Goal: Use online tool/utility: Use online tool/utility

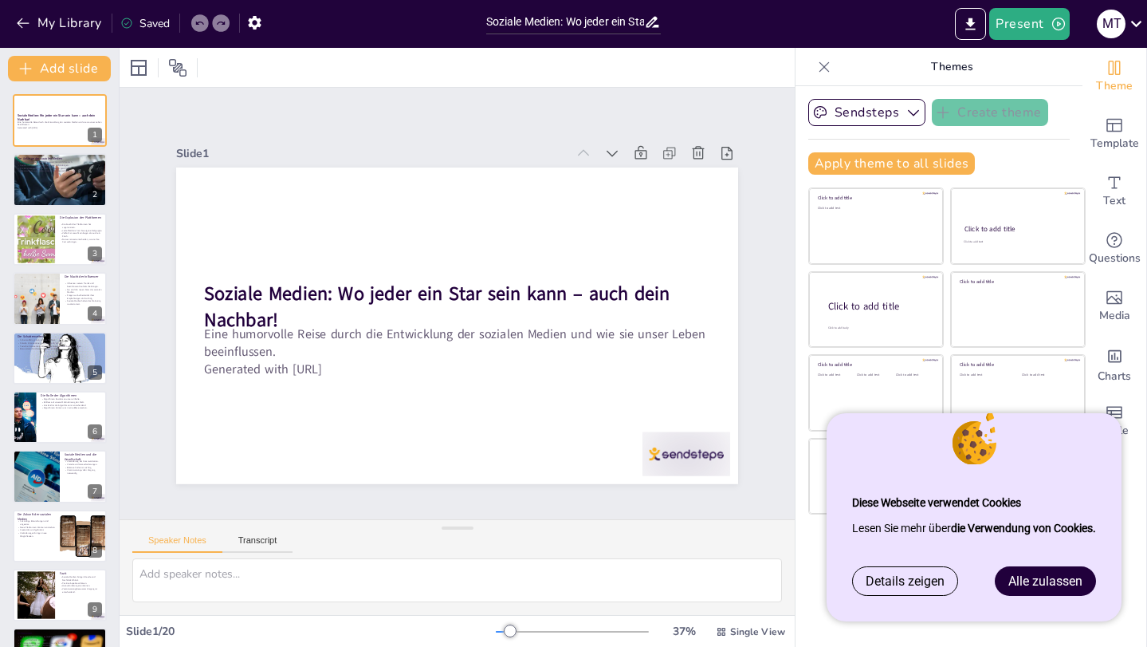
checkbox input "true"
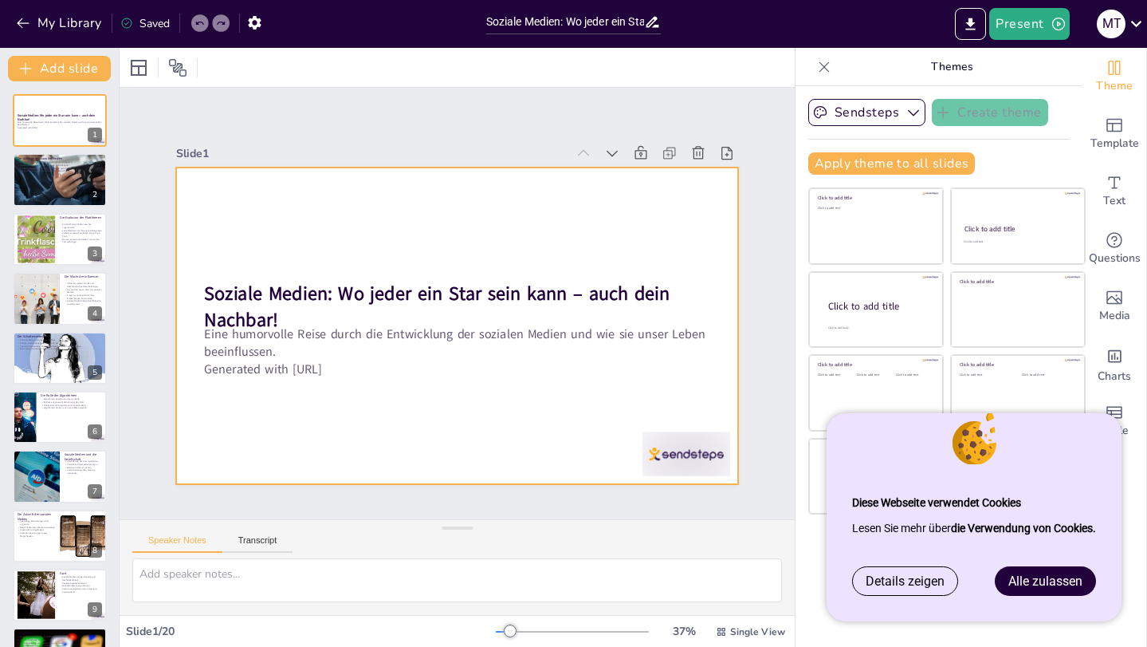
checkbox input "true"
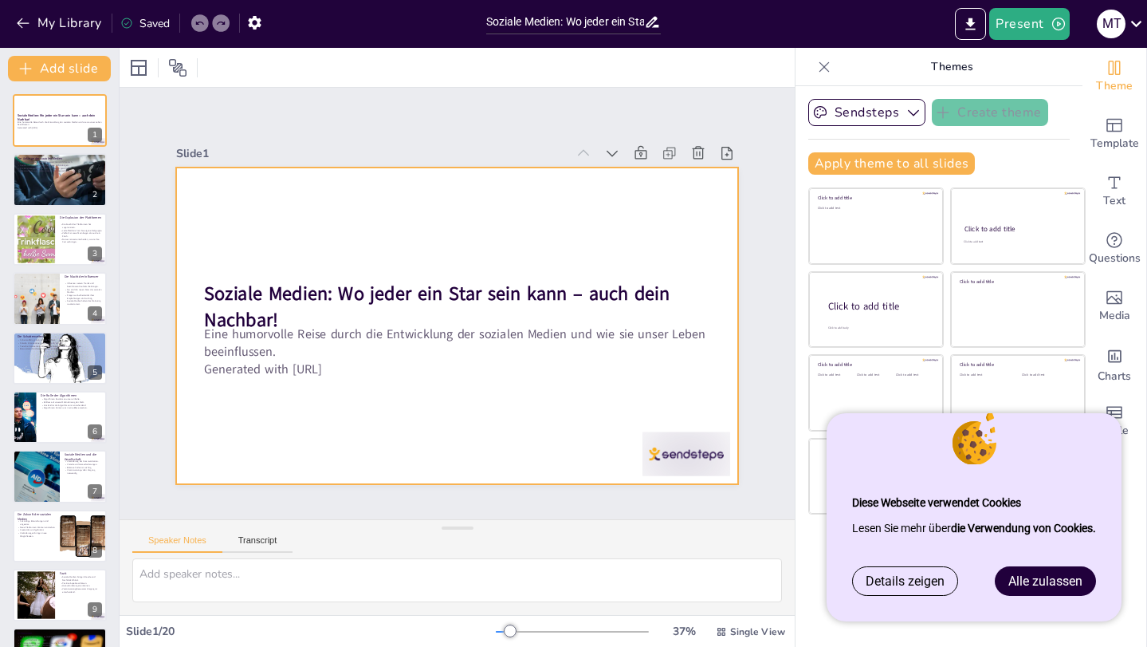
checkbox input "true"
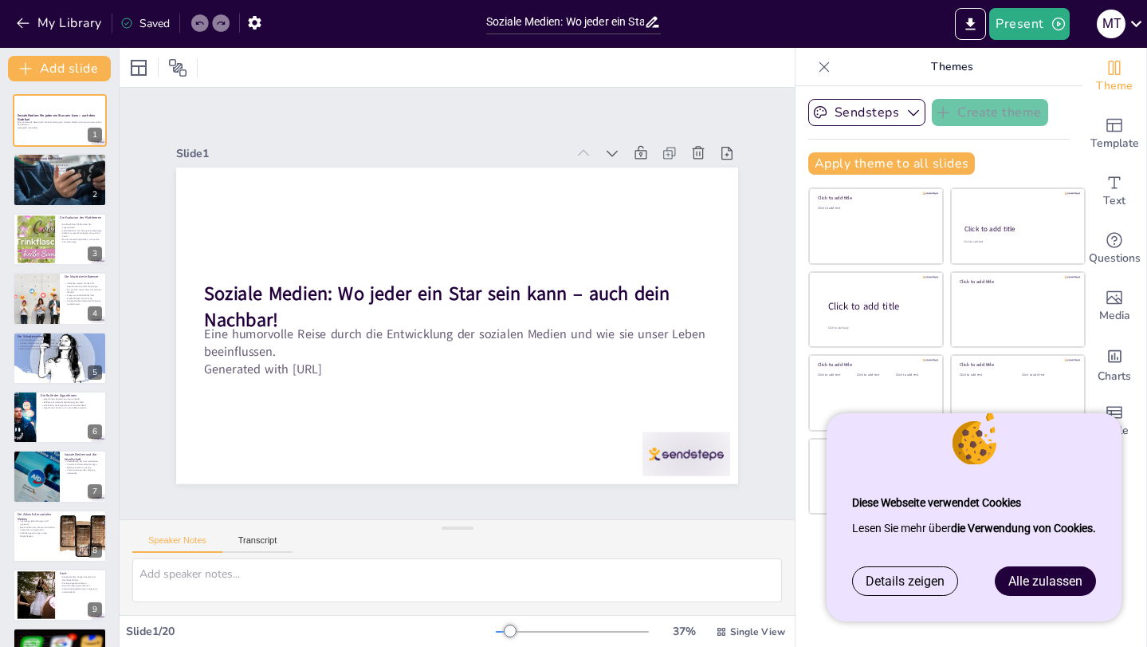
checkbox input "true"
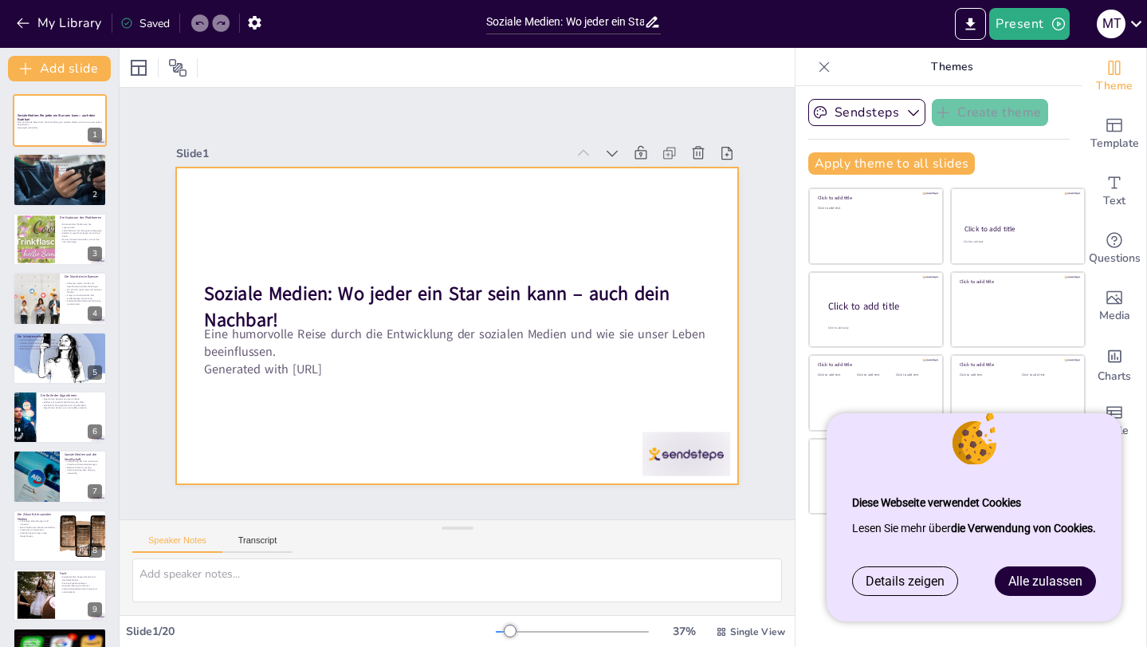
checkbox input "true"
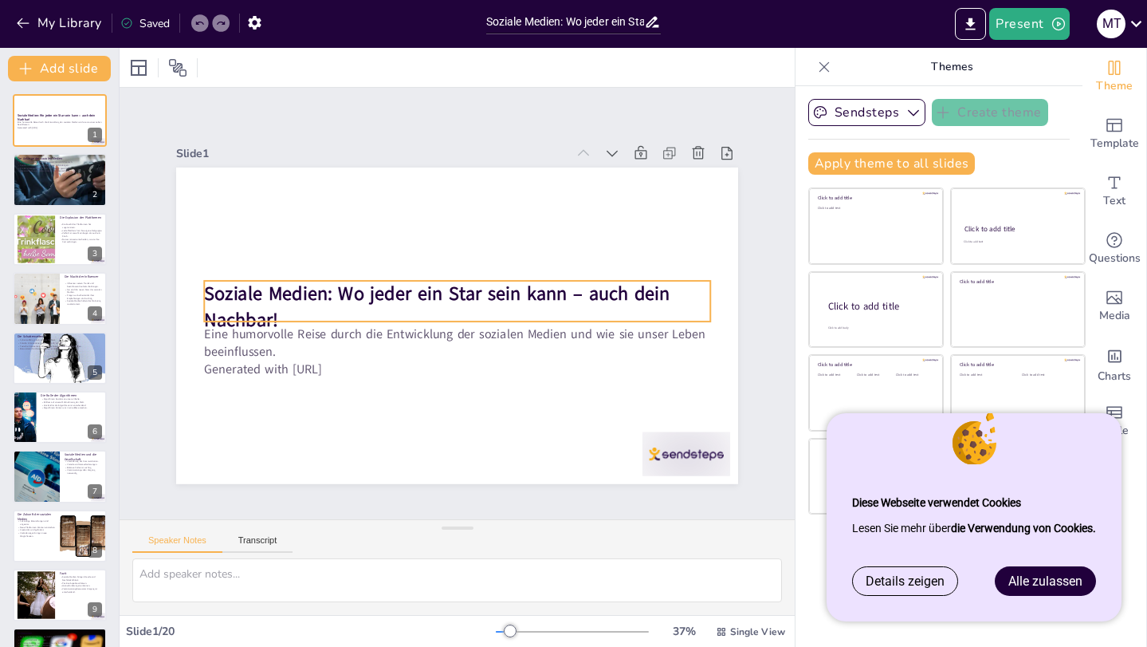
checkbox input "true"
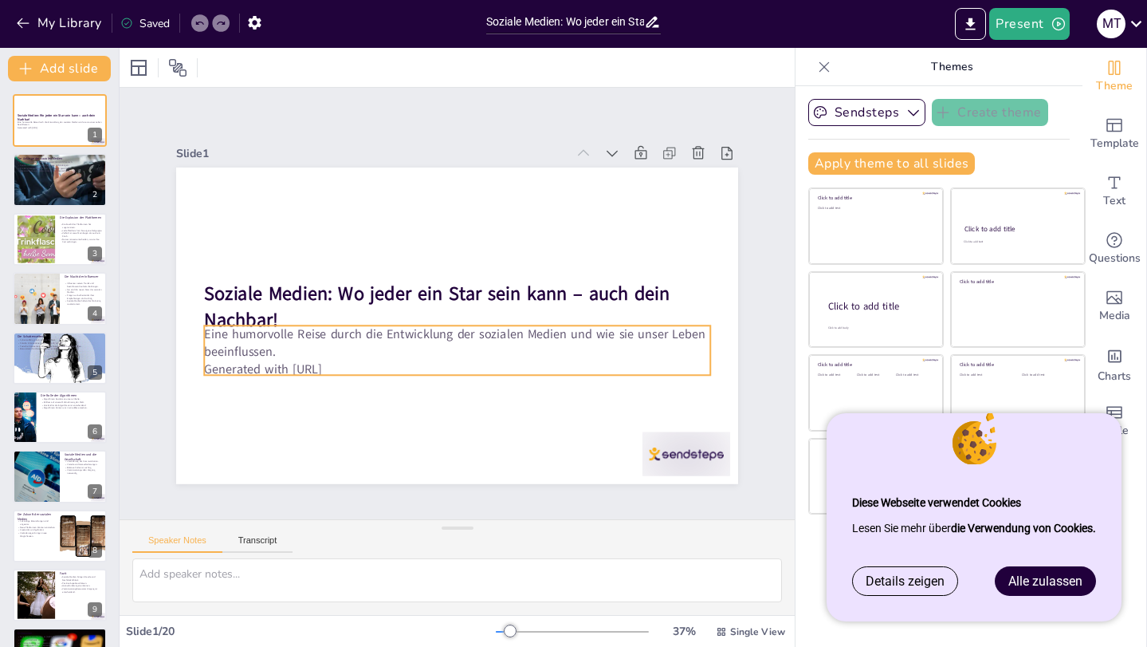
checkbox input "true"
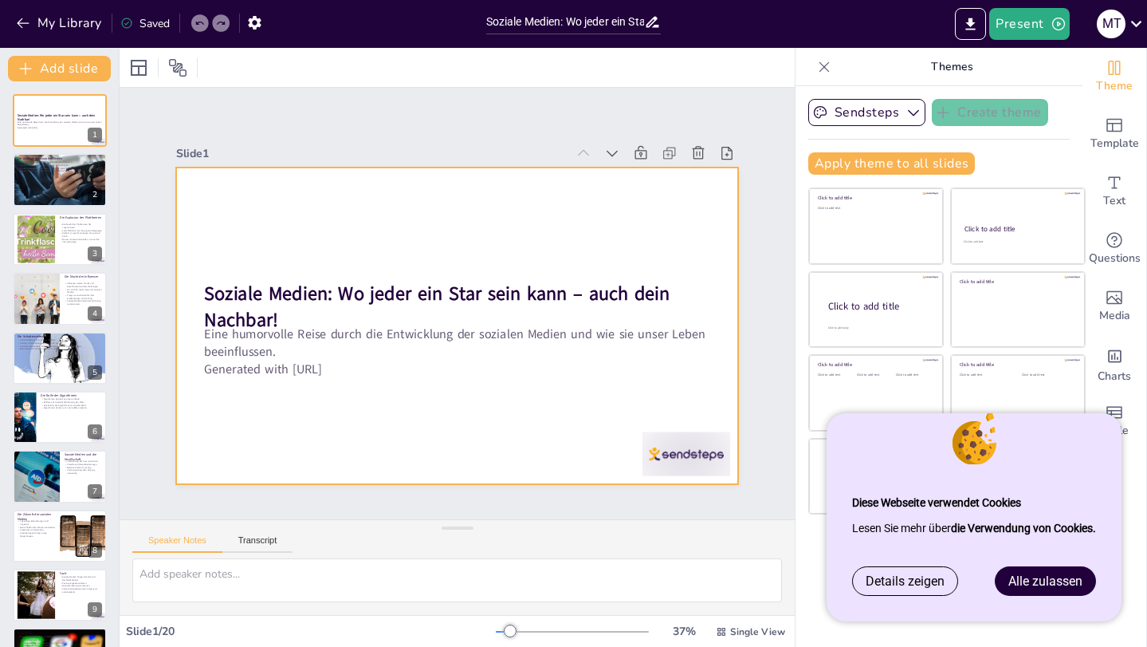
checkbox input "true"
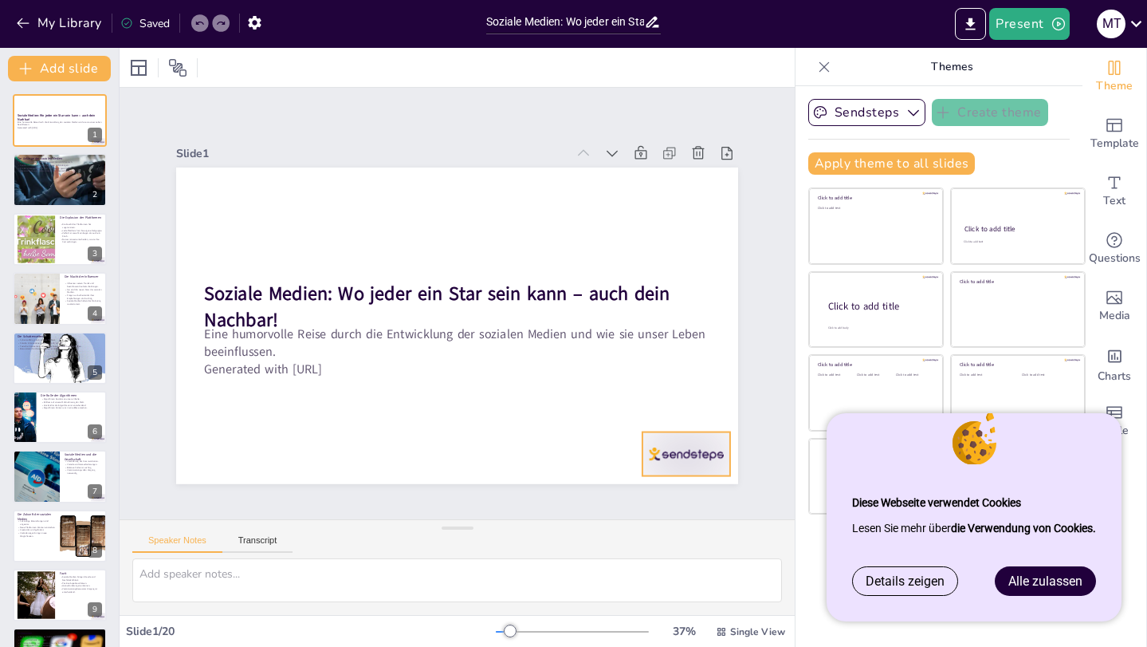
checkbox input "true"
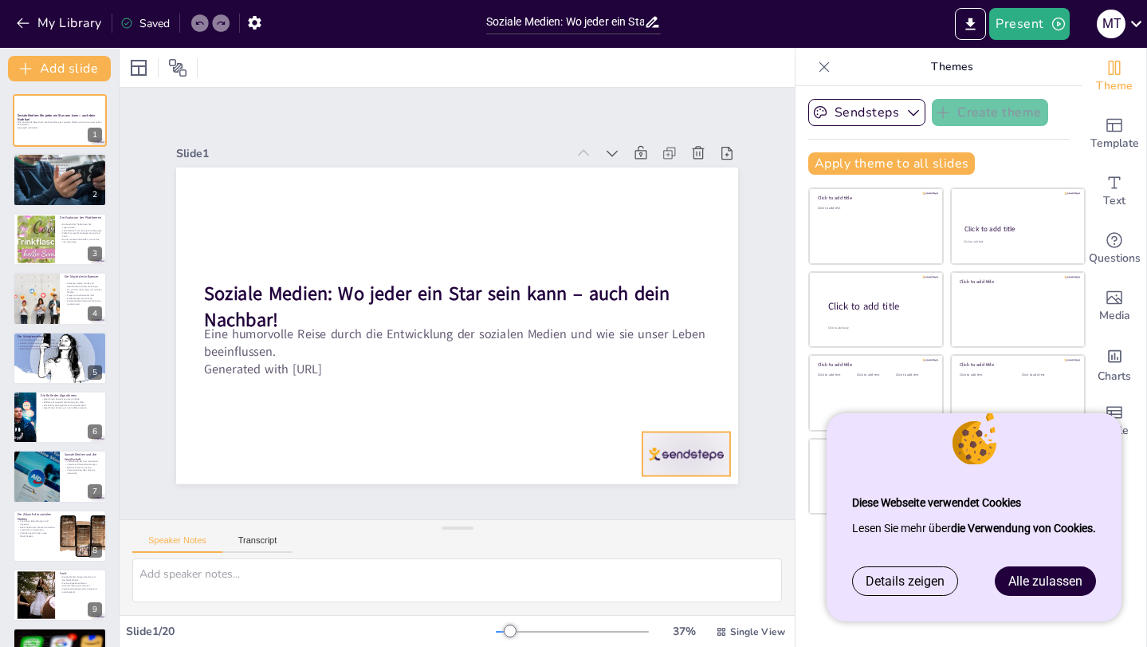
click at [659, 468] on div at bounding box center [650, 498] width 95 height 61
checkbox input "true"
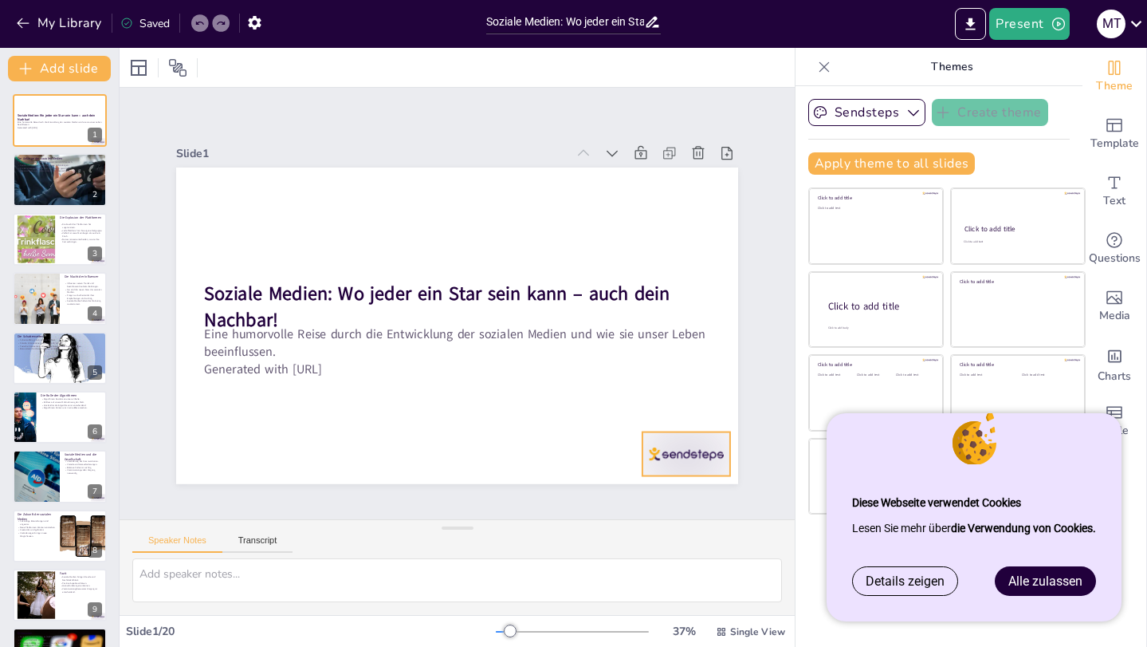
checkbox input "true"
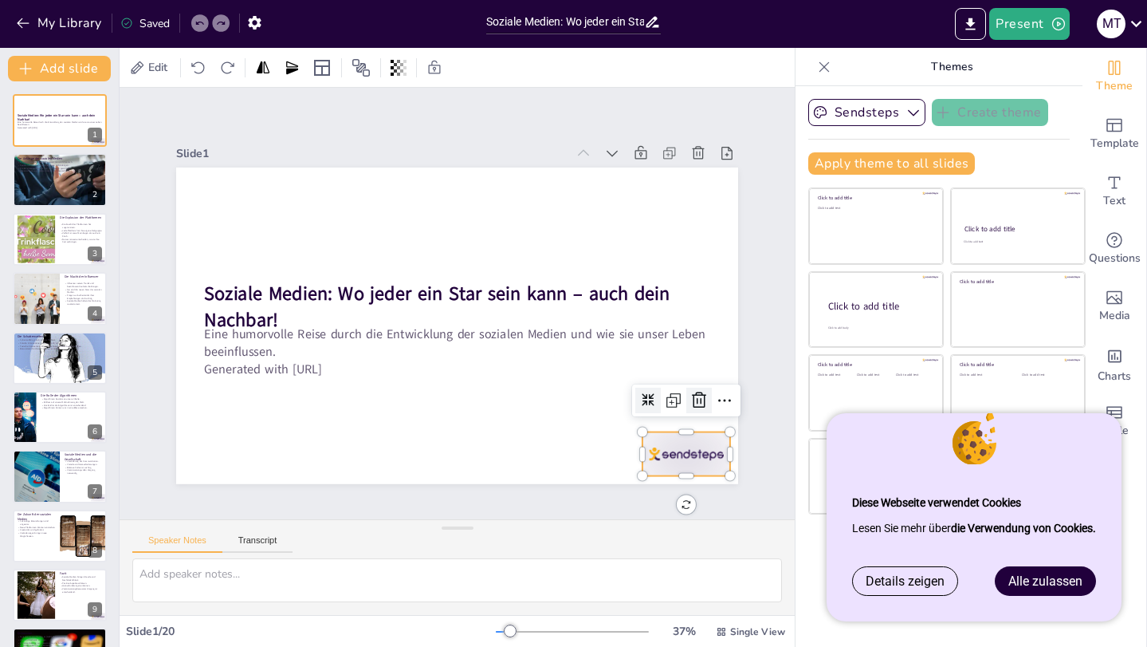
checkbox input "true"
click at [687, 415] on icon at bounding box center [687, 425] width 21 height 21
checkbox input "true"
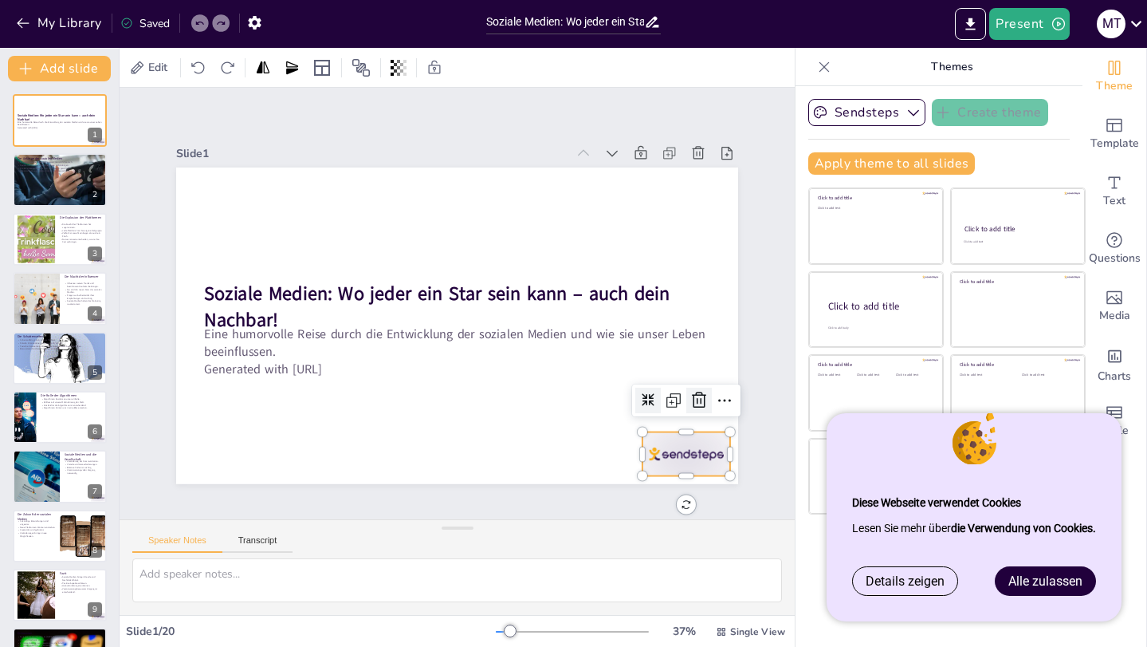
checkbox input "true"
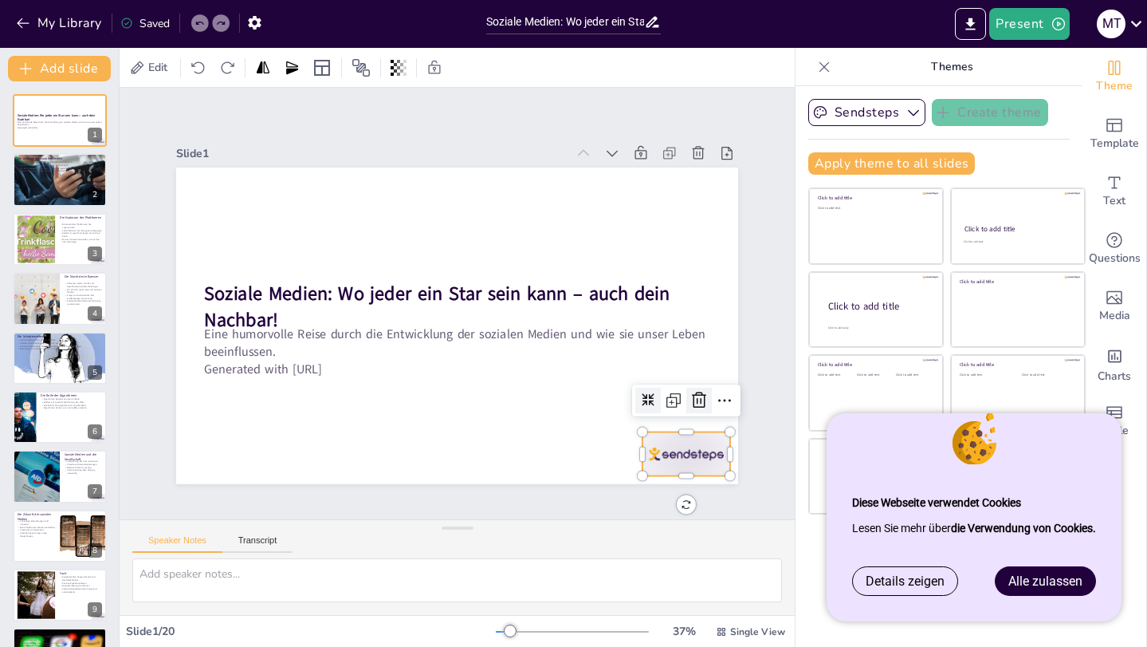
checkbox input "true"
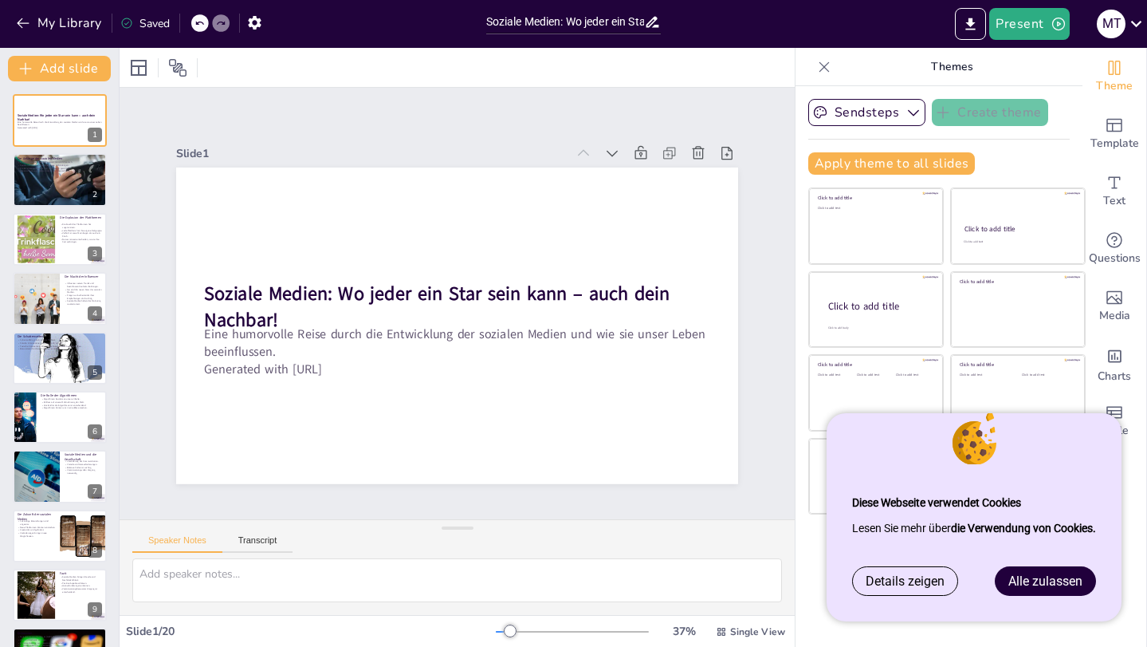
checkbox input "true"
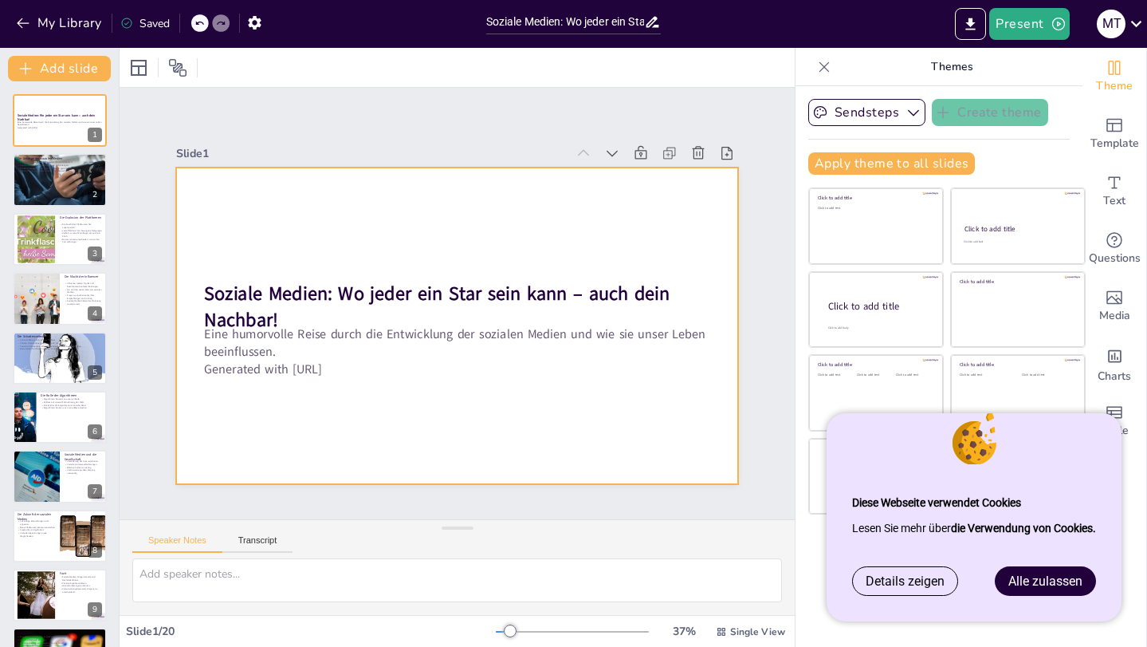
checkbox input "true"
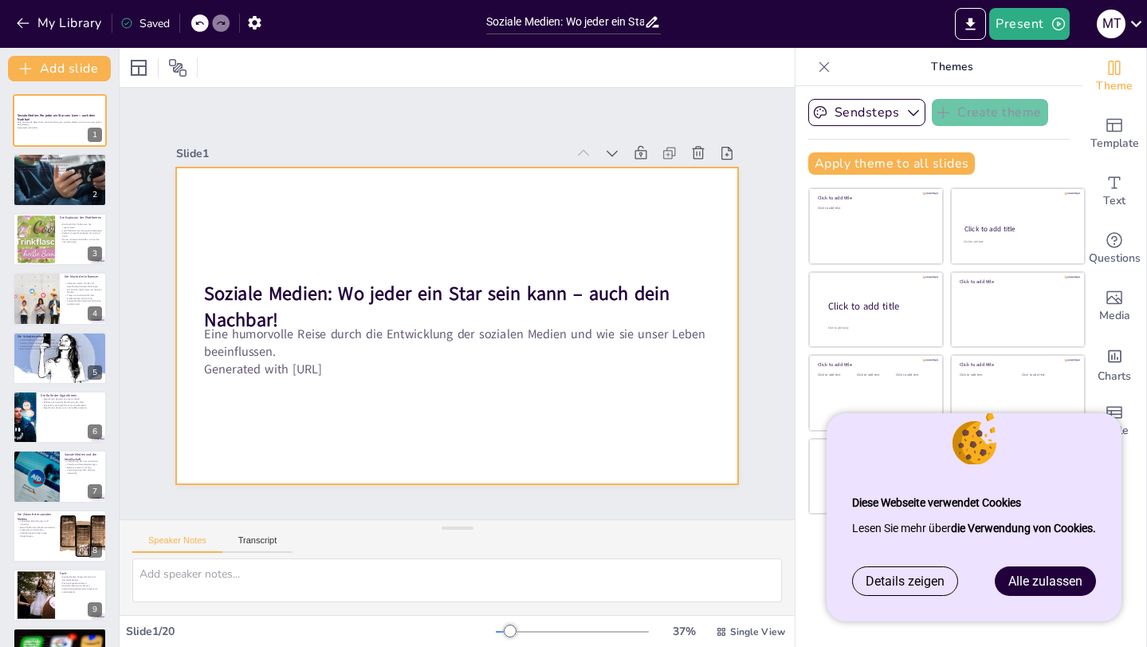
checkbox input "true"
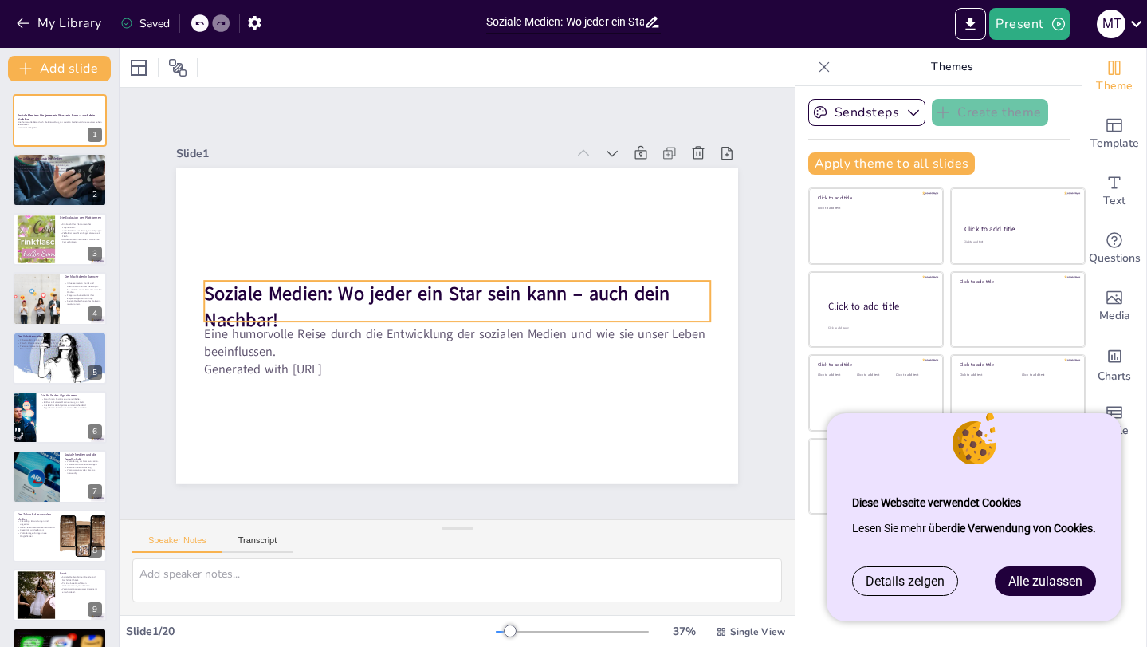
checkbox input "true"
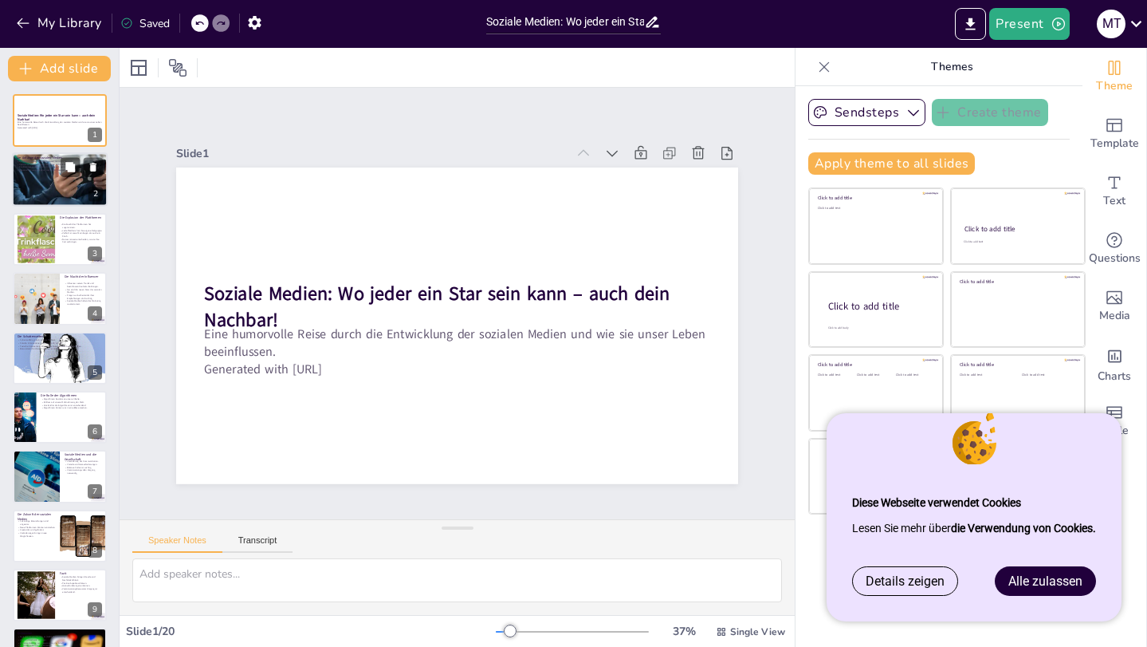
checkbox input "true"
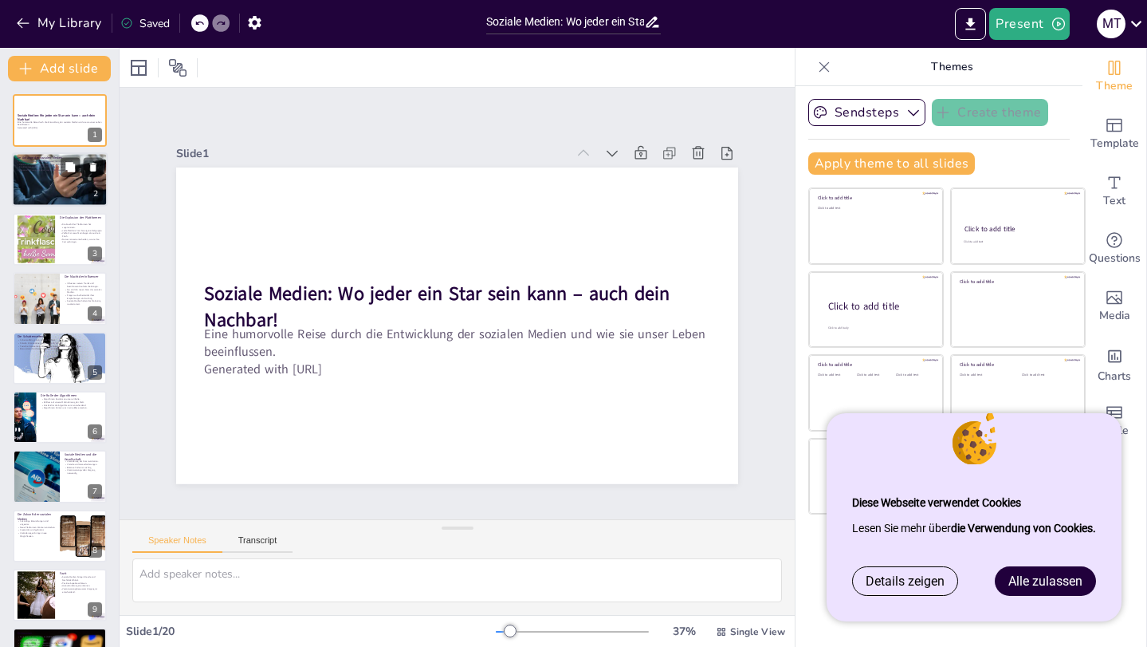
click at [85, 179] on div at bounding box center [60, 180] width 96 height 72
type textarea "Die Anfänge der sozialen Medien waren geprägt von Experimentierfreude und Chaos…"
checkbox input "true"
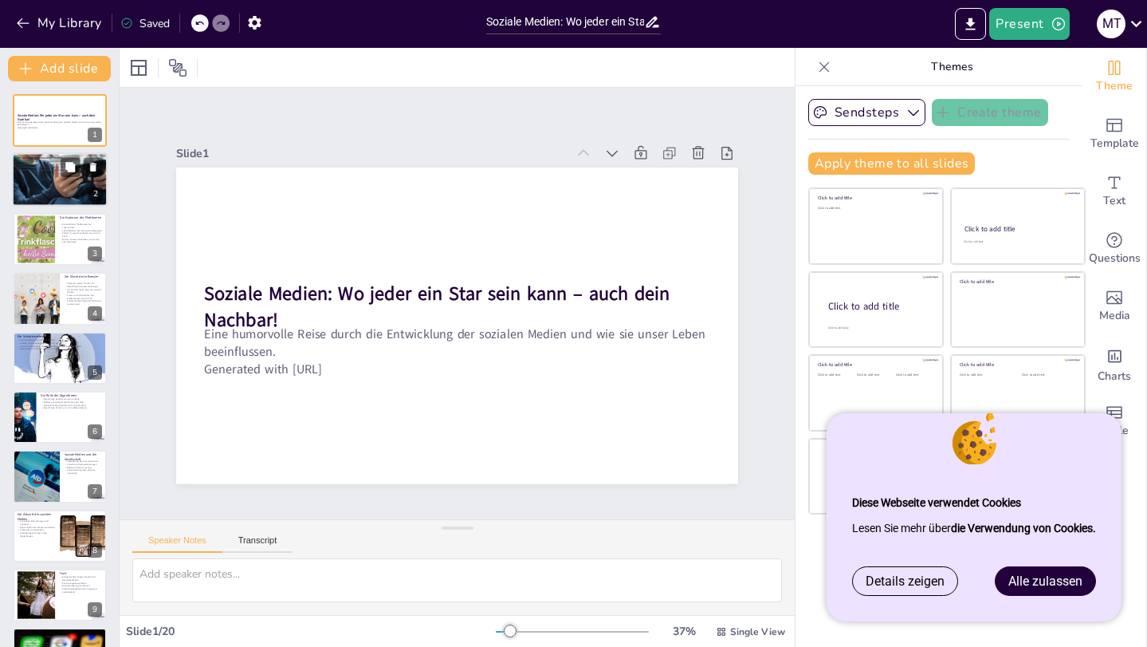
checkbox input "true"
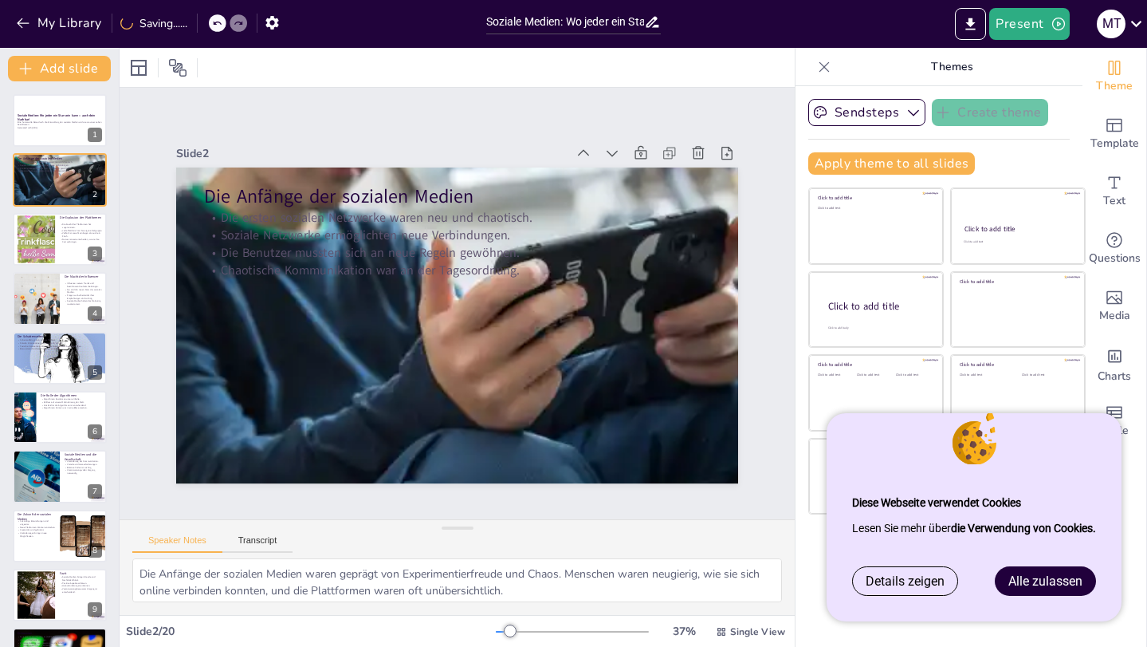
checkbox input "true"
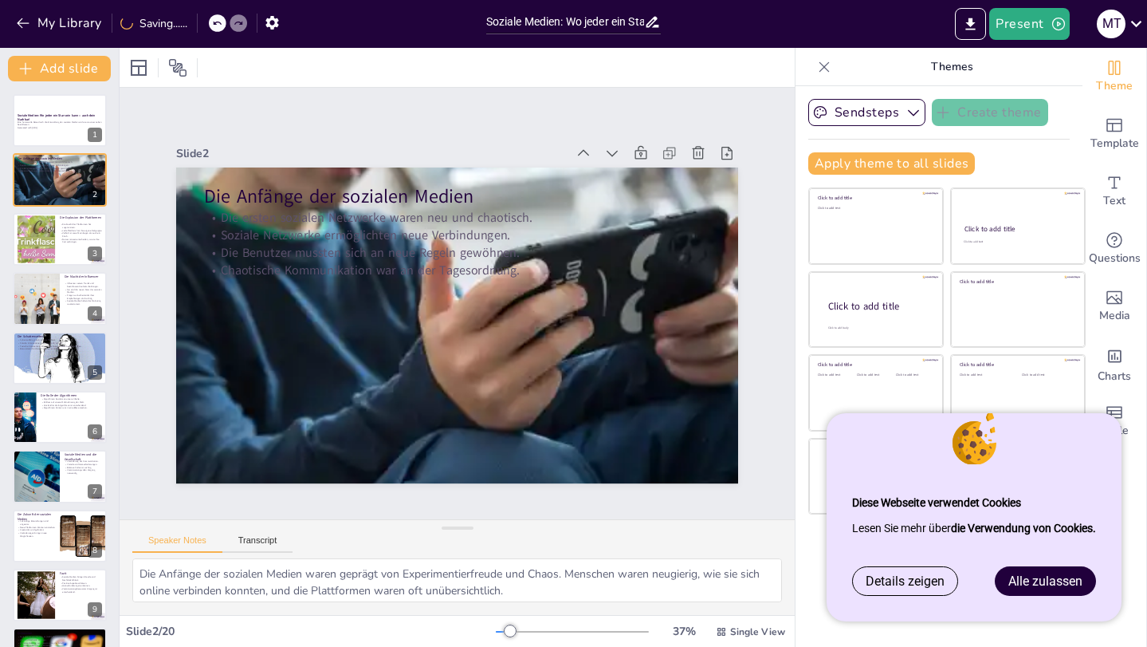
checkbox input "true"
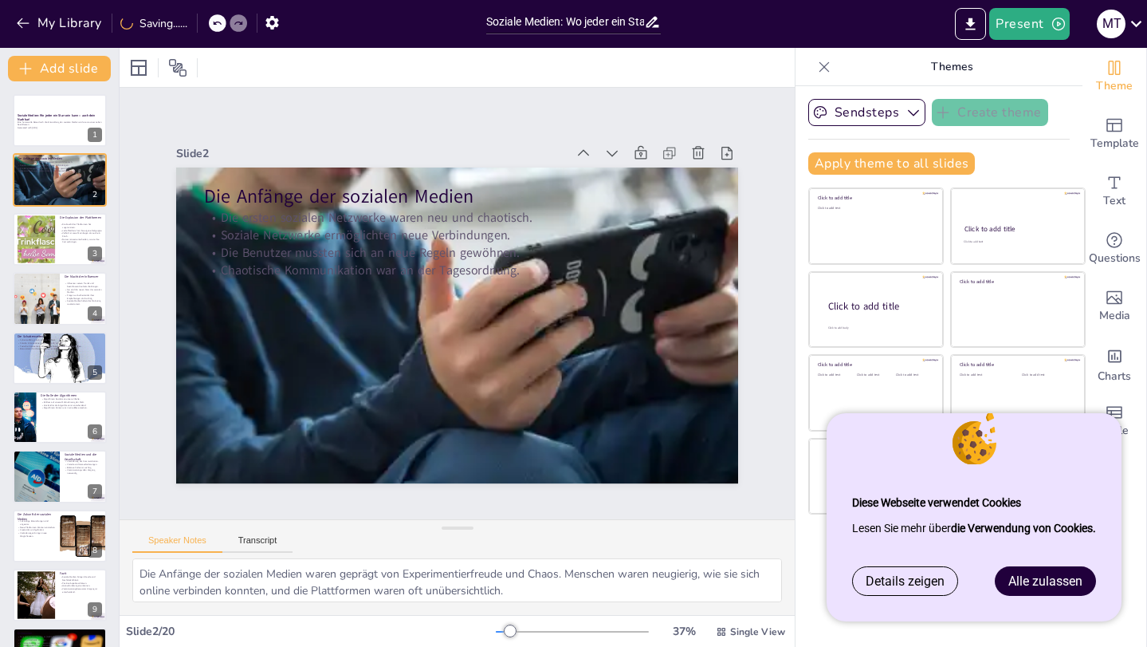
checkbox input "true"
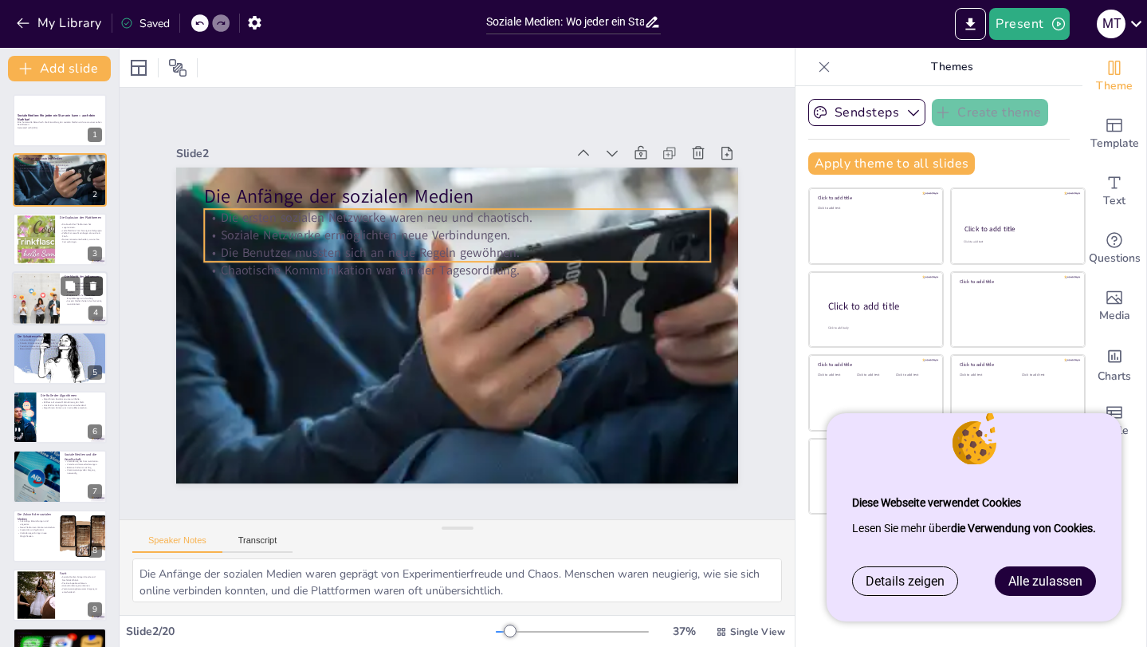
checkbox input "true"
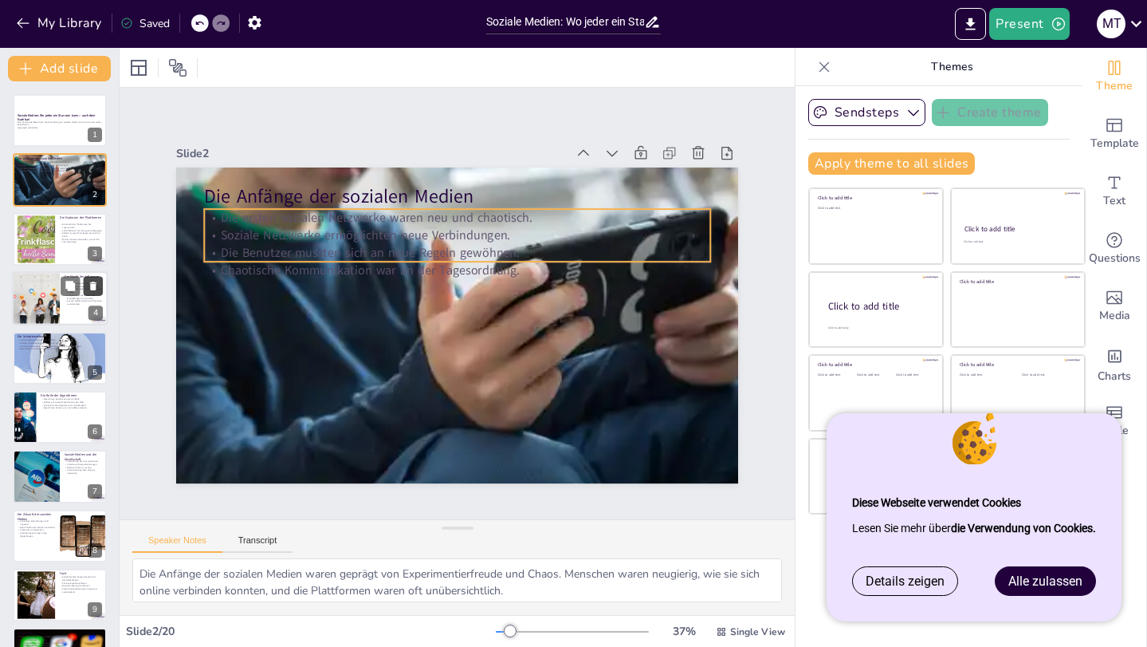
checkbox input "true"
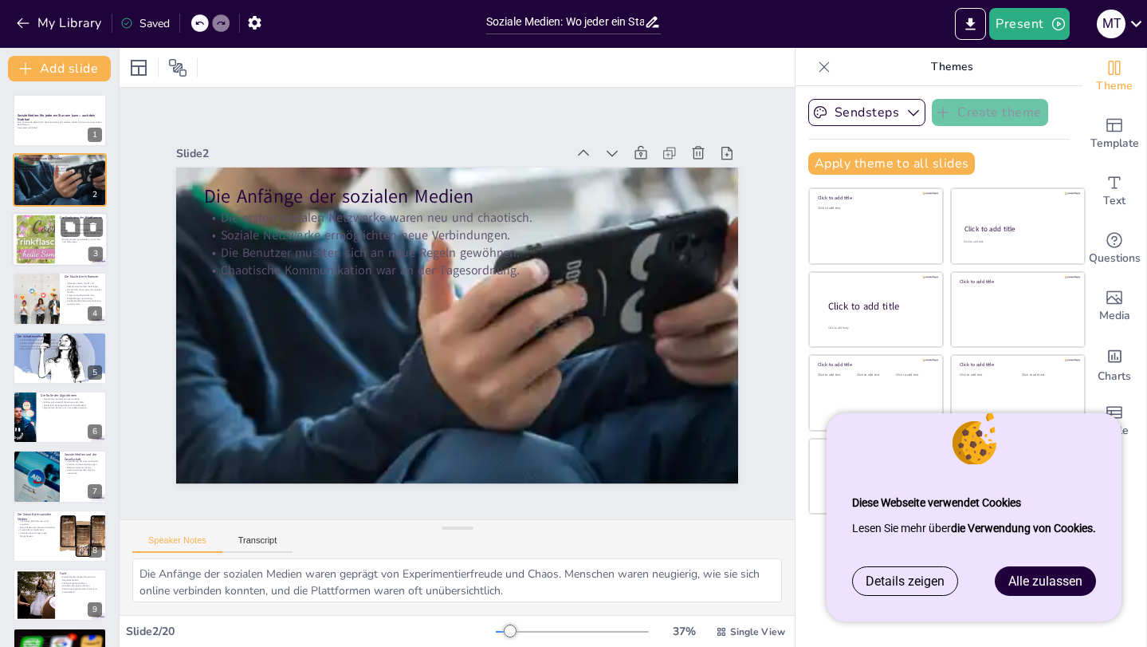
checkbox input "true"
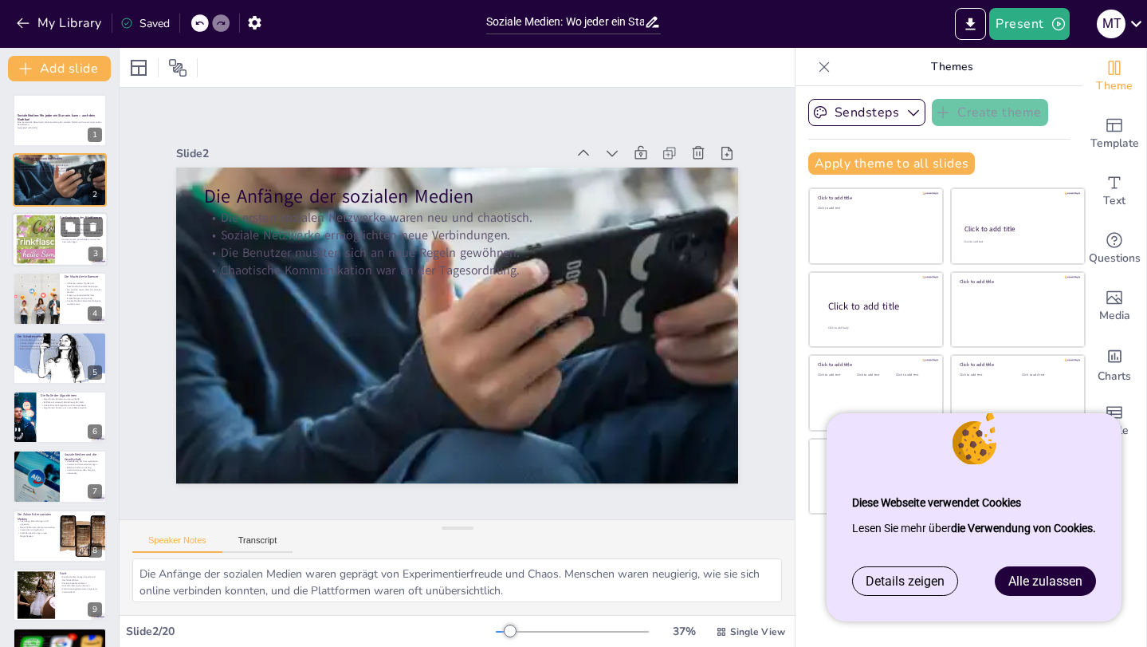
checkbox input "true"
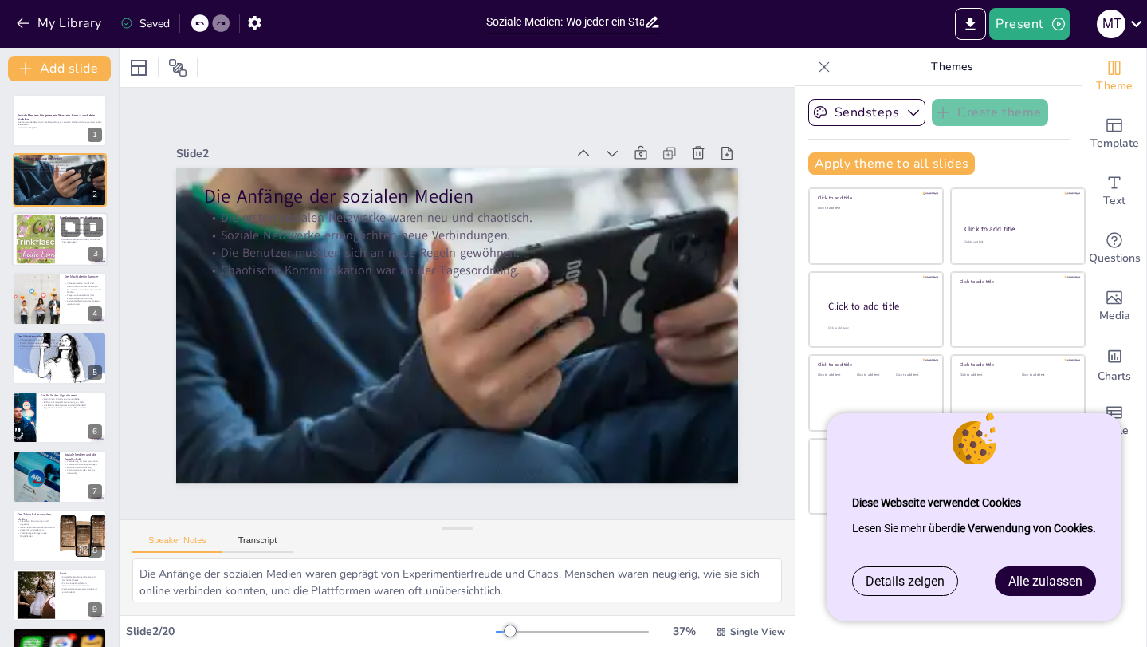
click at [18, 212] on div "Die Explosion der Plattformen Die Anzahl der Plattformen hat zugenommen. Jede P…" at bounding box center [60, 212] width 96 height 0
type textarea "Die Explosion der sozialen Medien hat dazu geführt, dass es für jeden etwas gib…"
checkbox input "true"
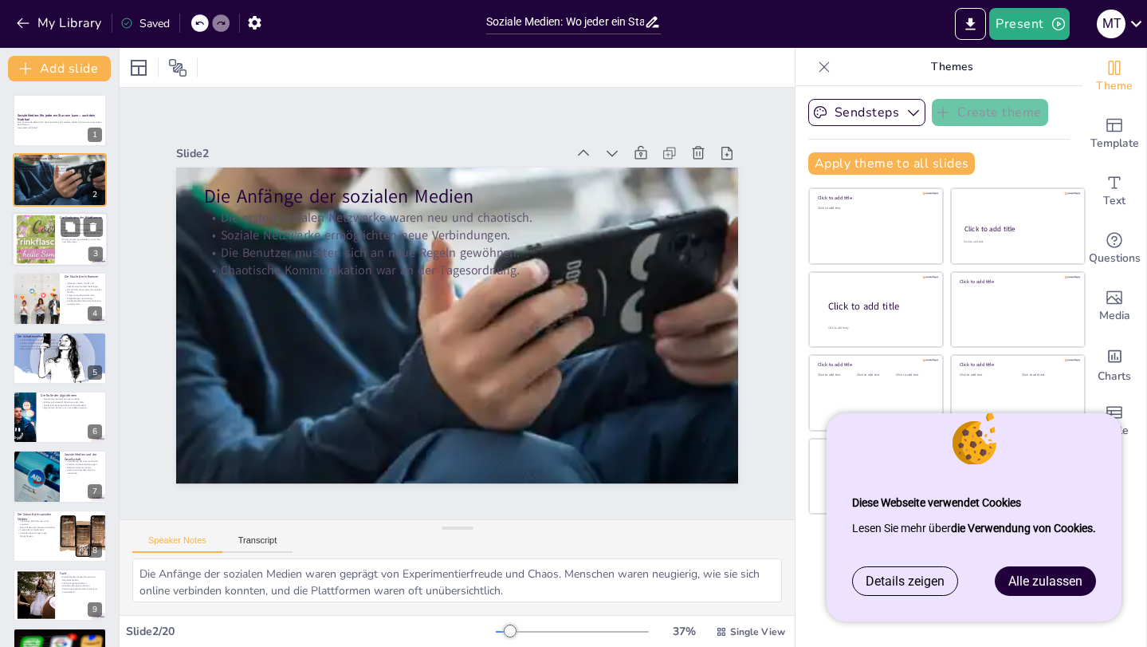
checkbox input "true"
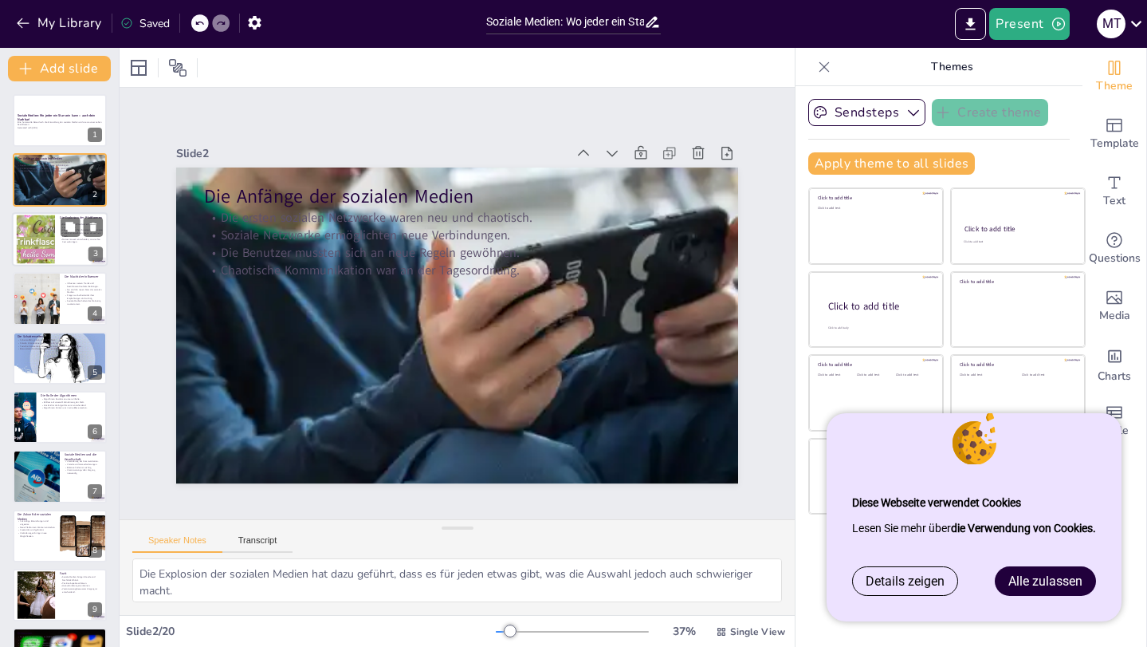
checkbox input "true"
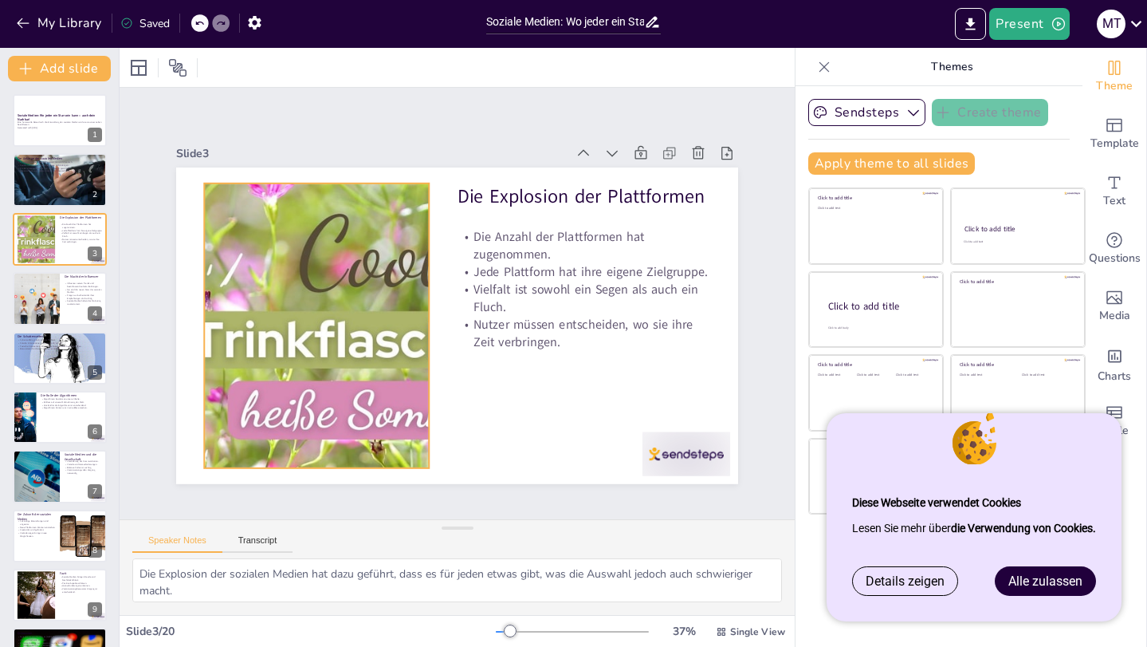
checkbox input "true"
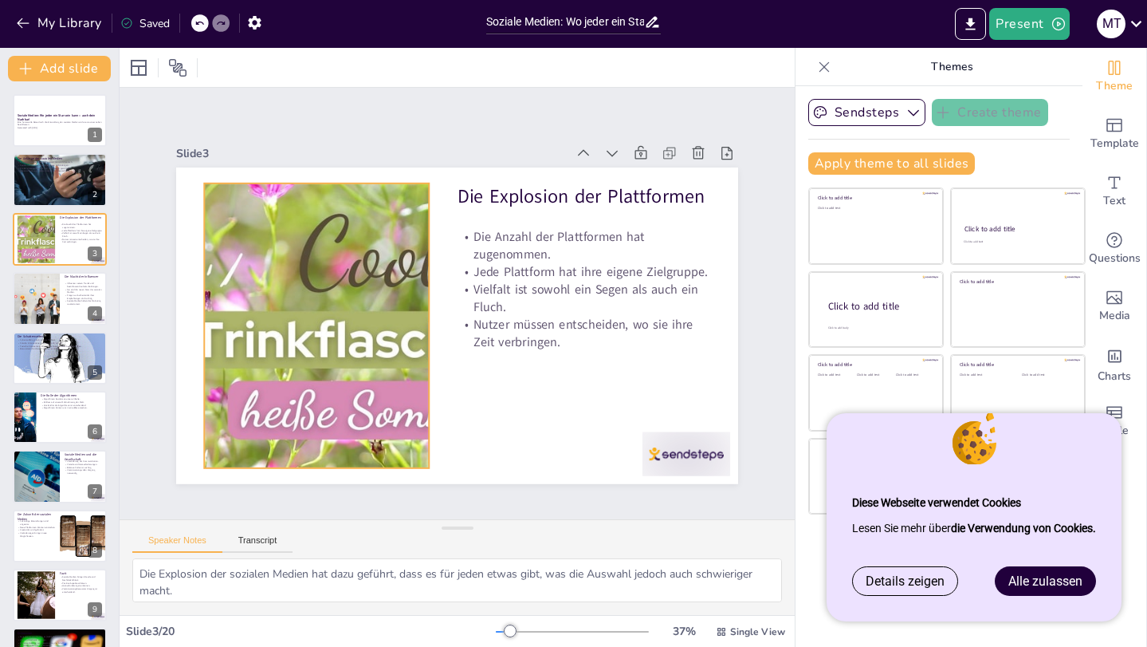
checkbox input "true"
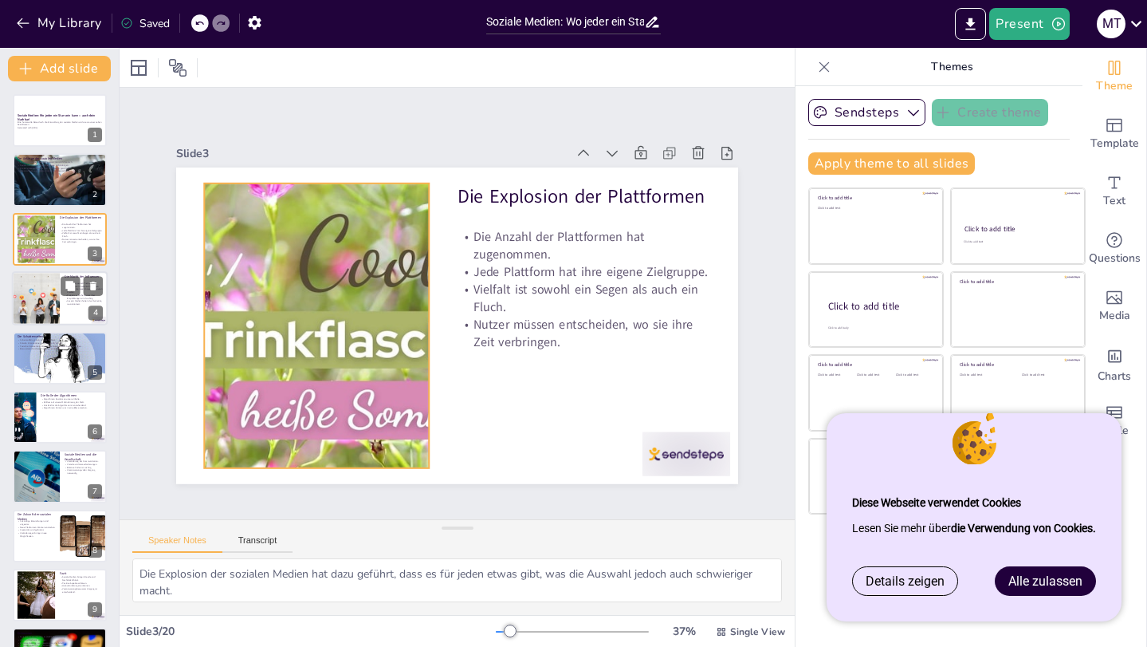
checkbox input "true"
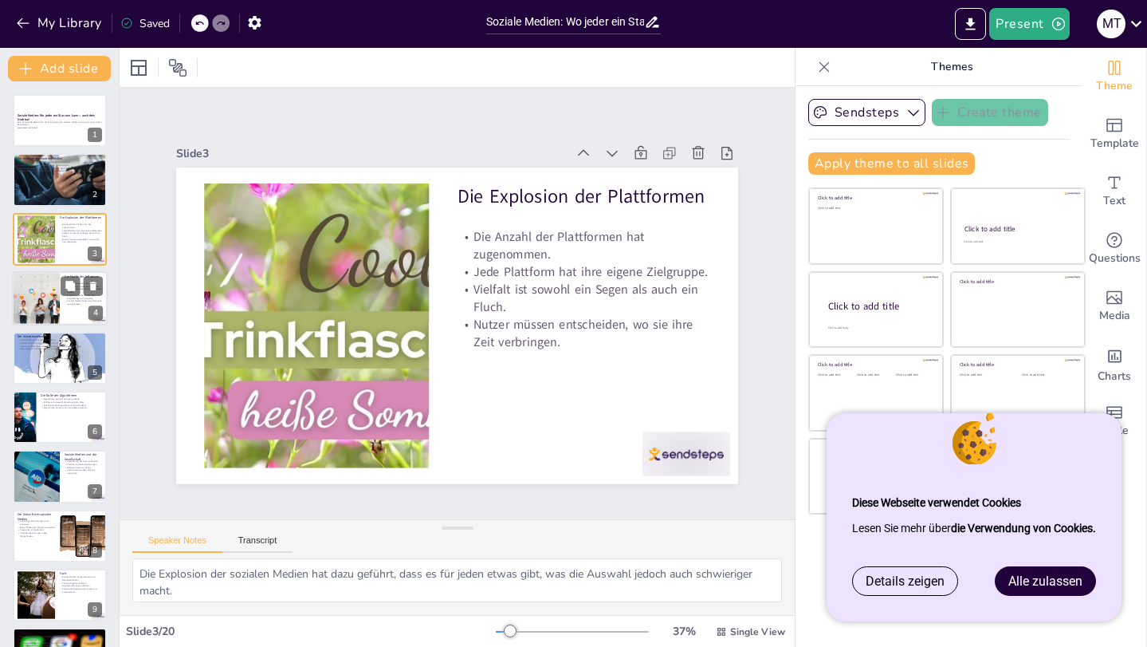
checkbox input "true"
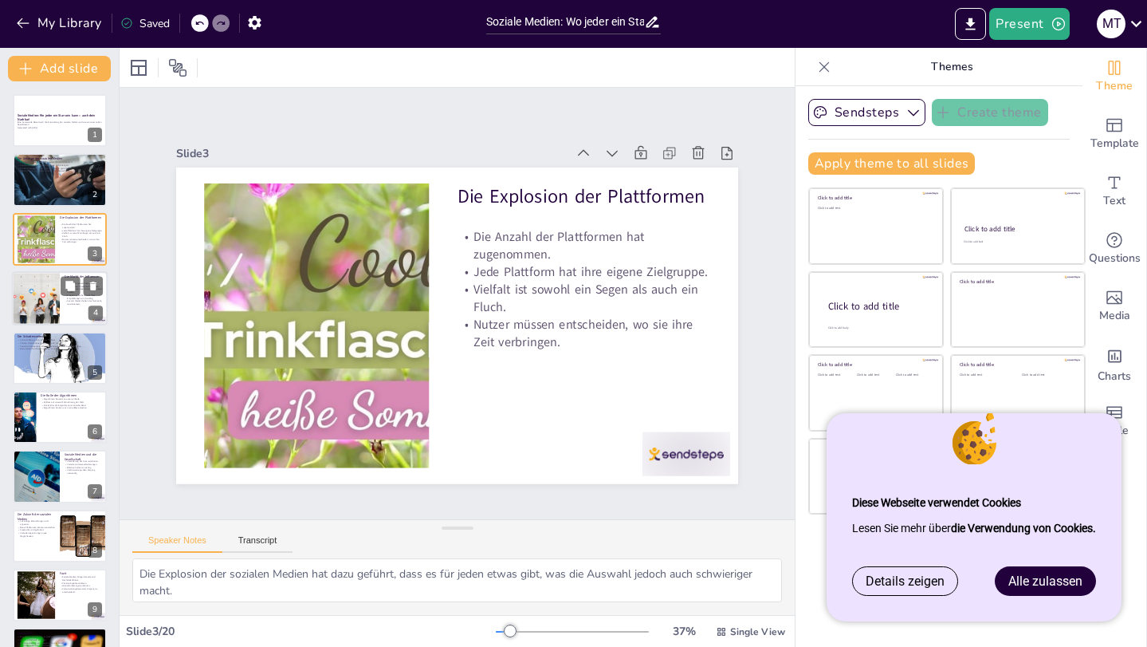
checkbox input "true"
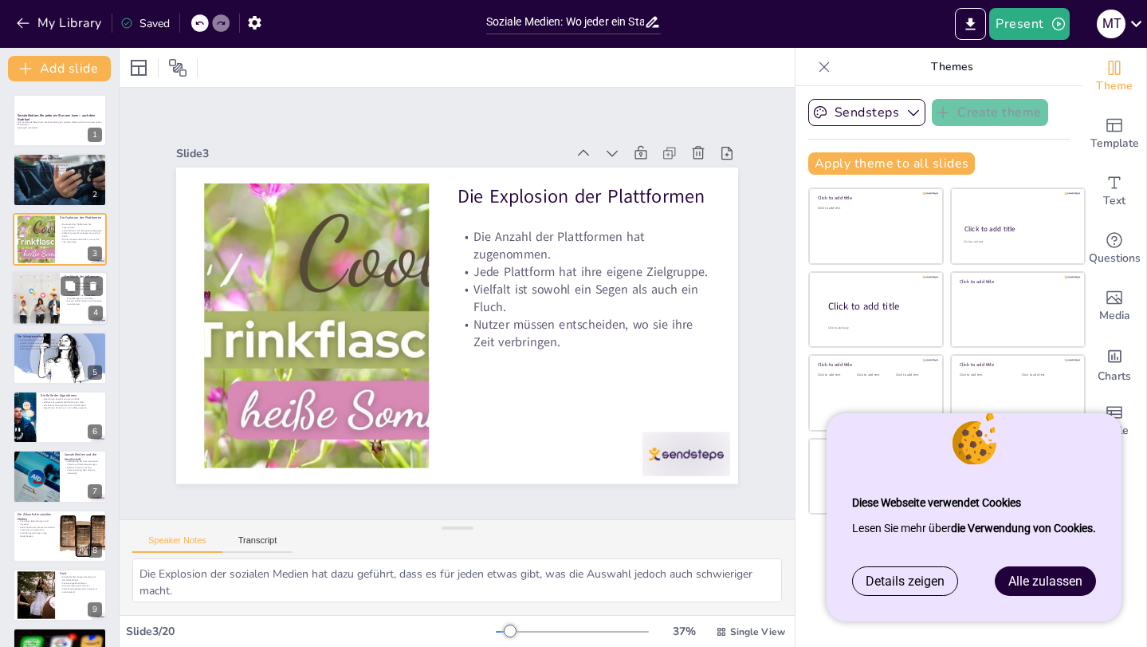
click at [44, 302] on div at bounding box center [35, 298] width 81 height 54
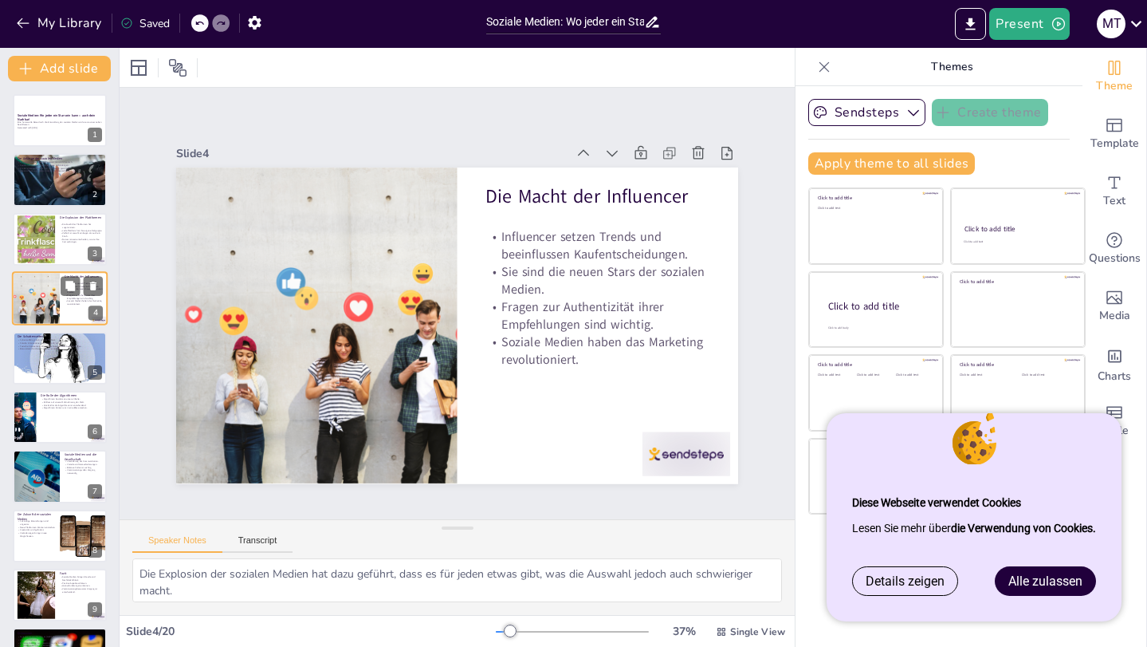
type textarea "Die Macht von Influencern ist enorm, da sie in der Lage sind, die Meinungen und…"
checkbox input "true"
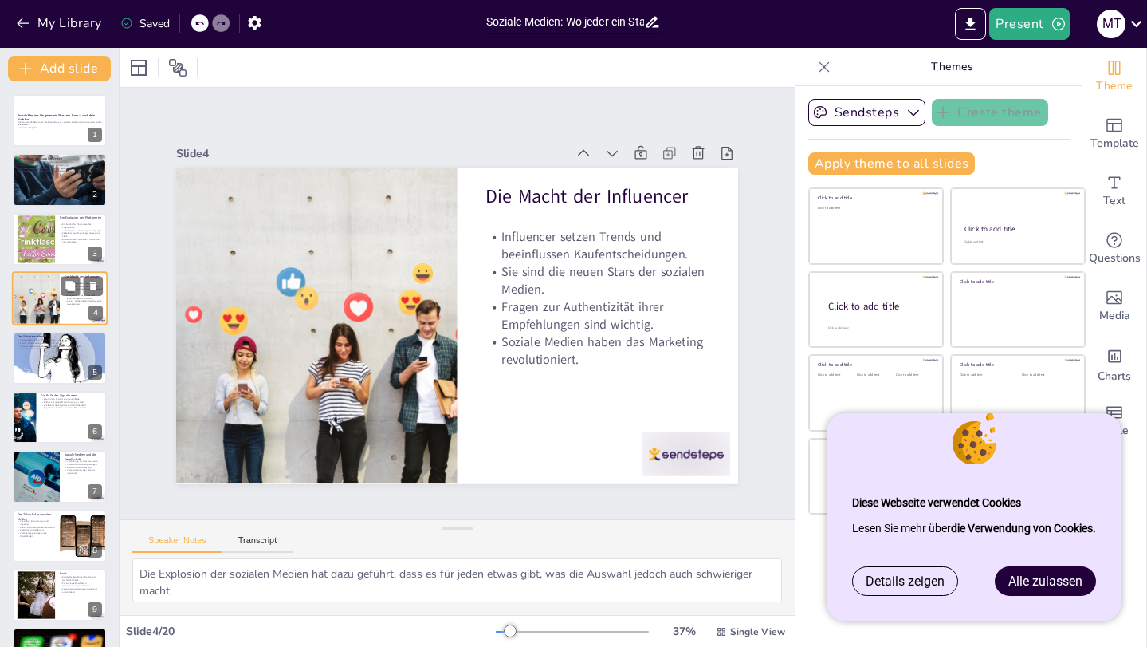
checkbox input "true"
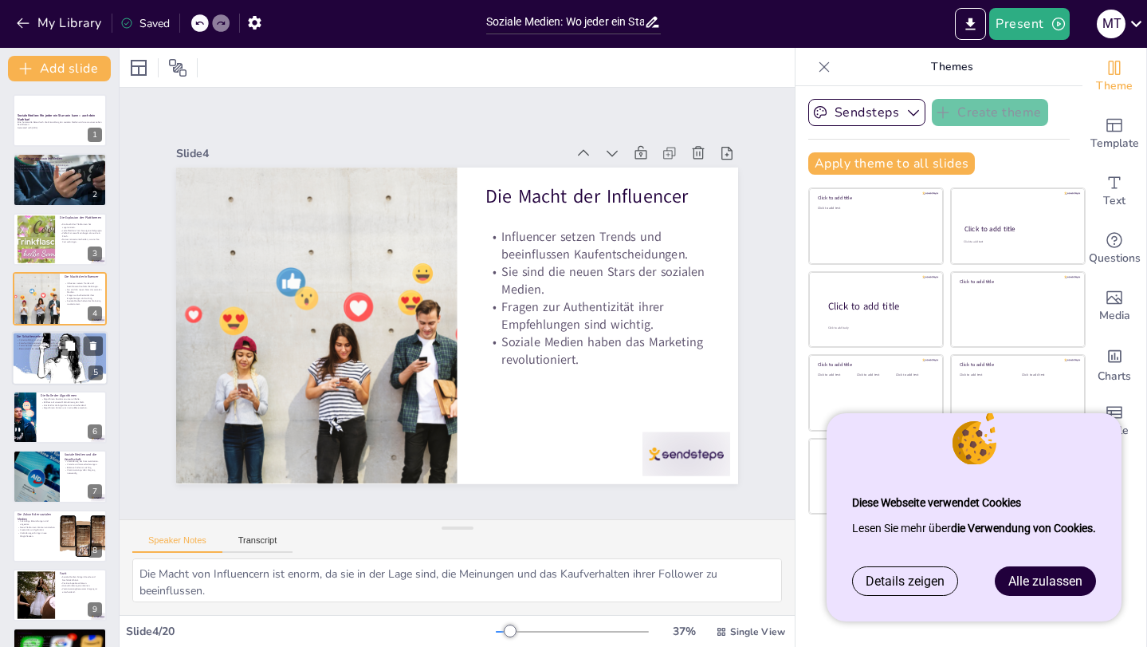
checkbox input "true"
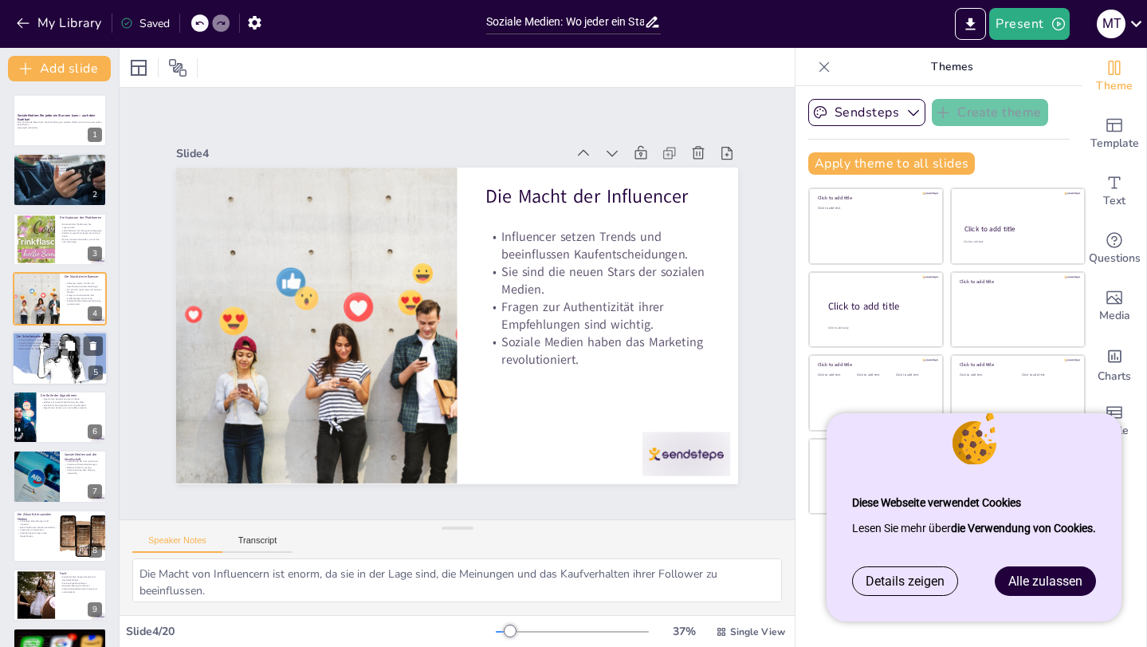
checkbox input "true"
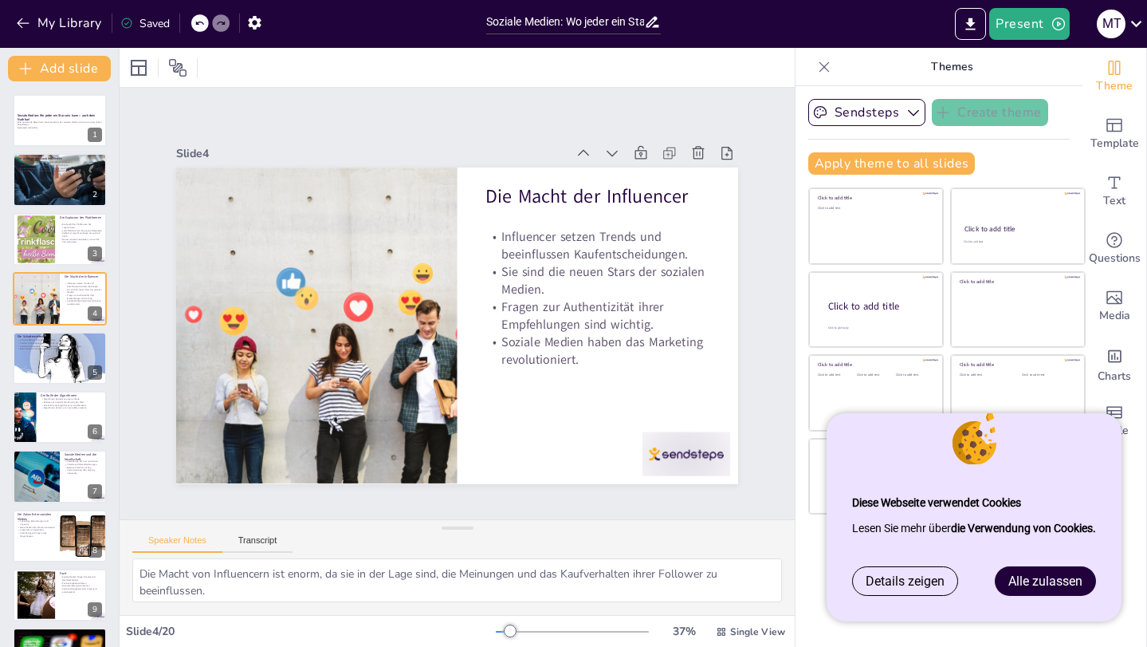
checkbox input "true"
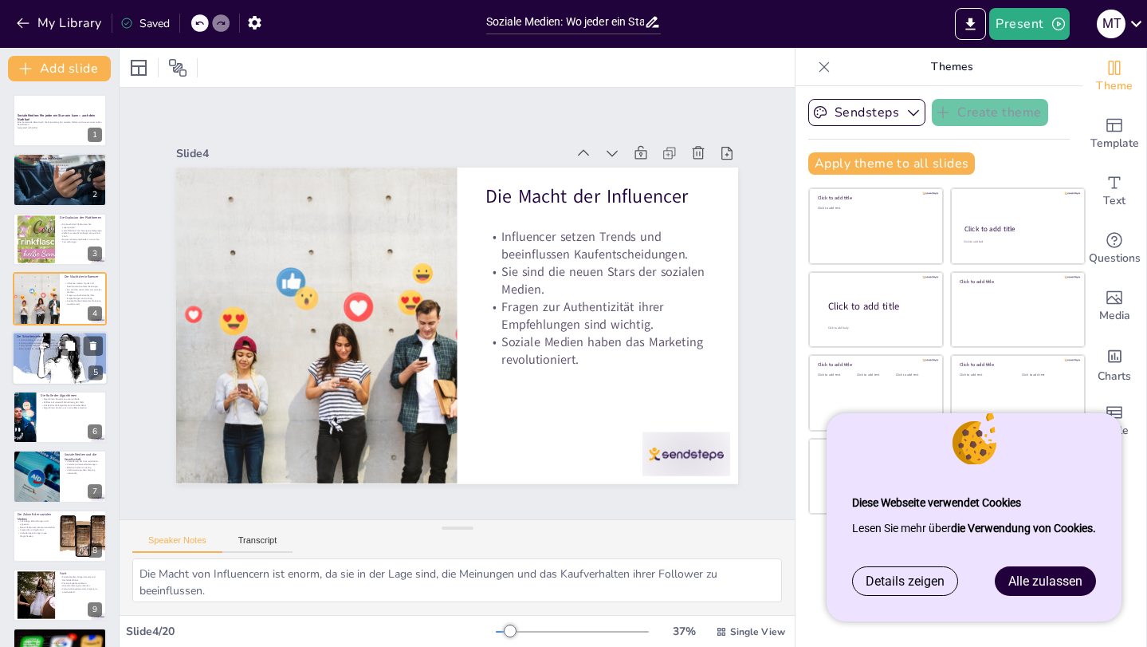
checkbox input "true"
click at [61, 379] on div at bounding box center [60, 358] width 96 height 54
type textarea "Cybermobbing ist ein ernstes Problem, das viele Nutzer betrifft und oft zu psyc…"
checkbox input "true"
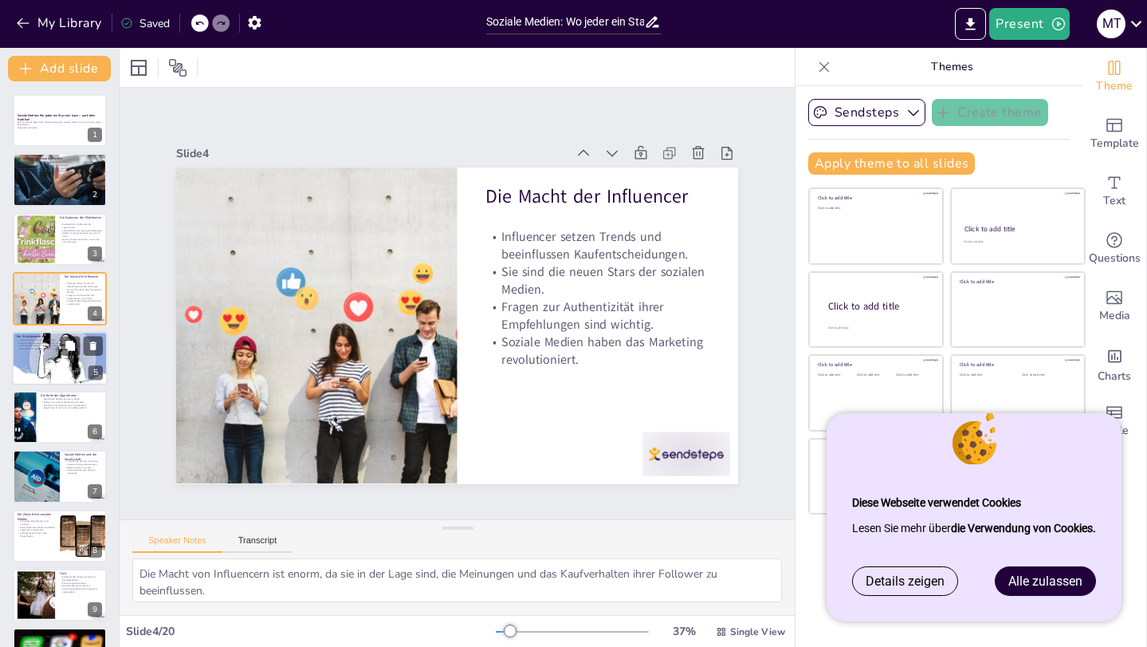
checkbox input "true"
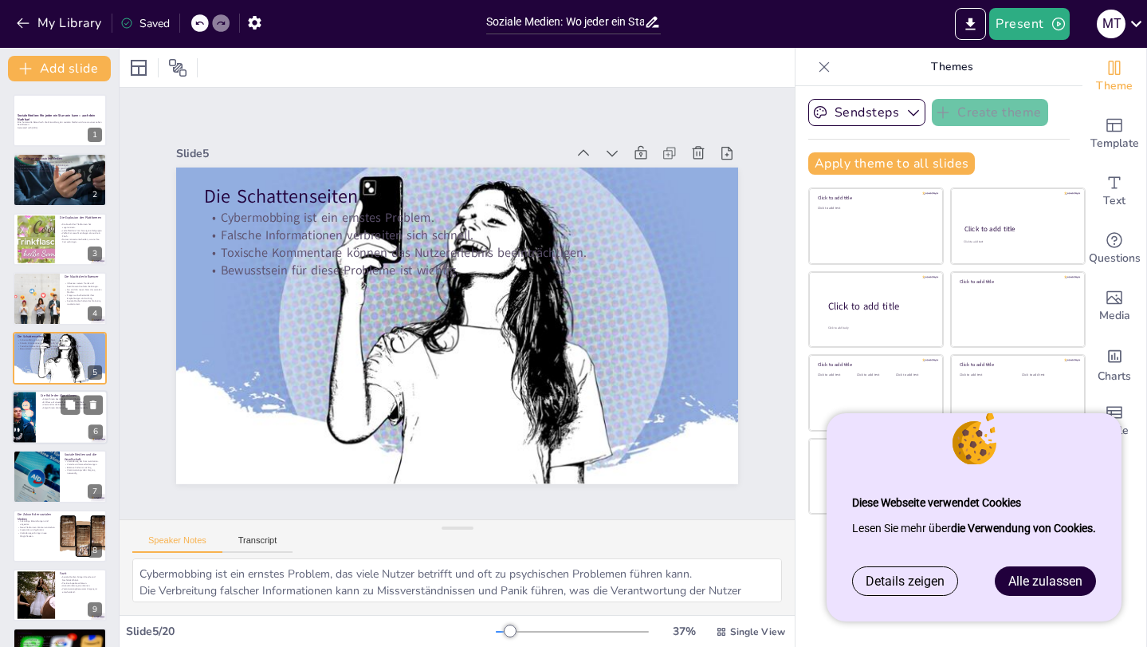
checkbox input "true"
click at [60, 399] on p "Algorithmen bestimmen unsere Inhalte." at bounding box center [72, 398] width 62 height 3
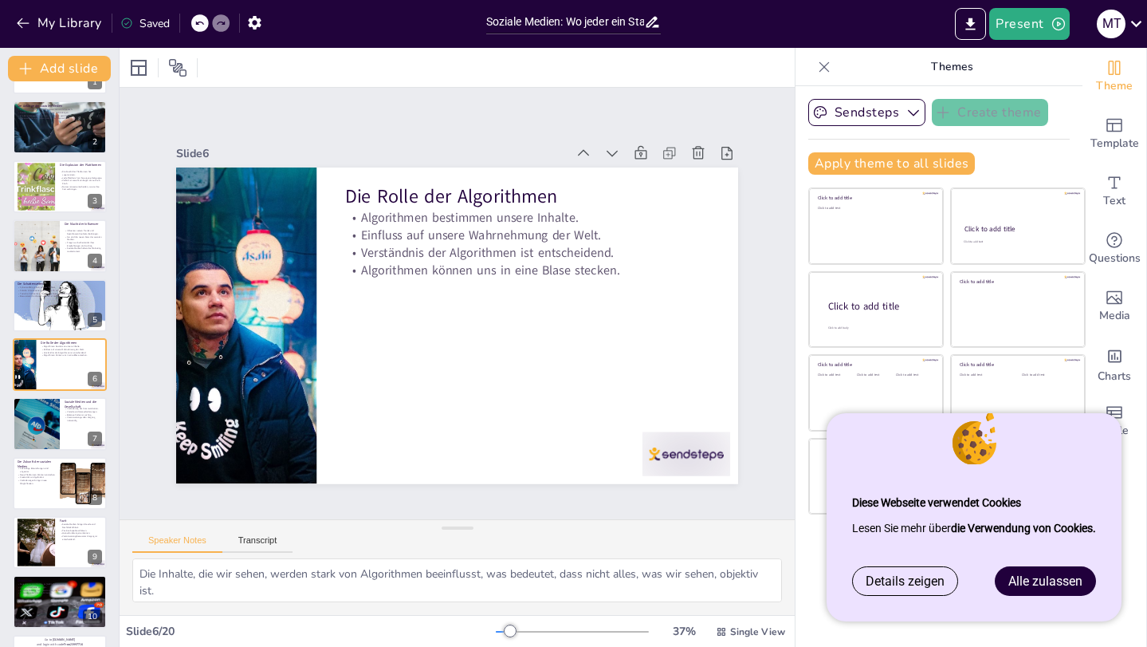
scroll to position [387, 0]
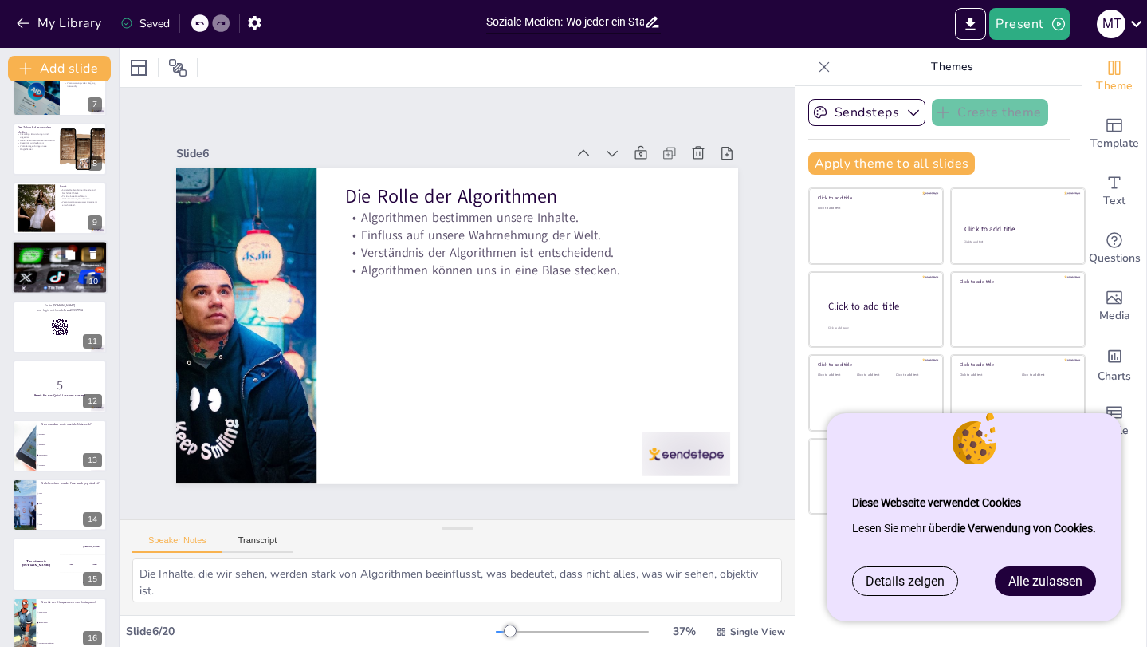
click at [56, 279] on div at bounding box center [60, 268] width 96 height 54
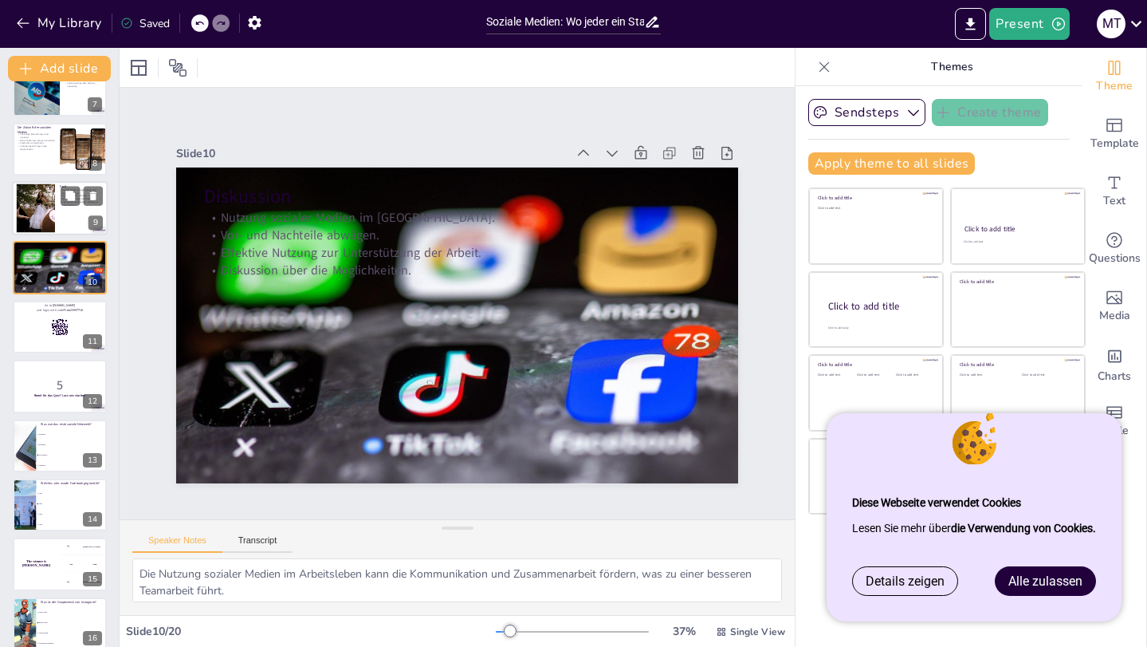
scroll to position [290, 0]
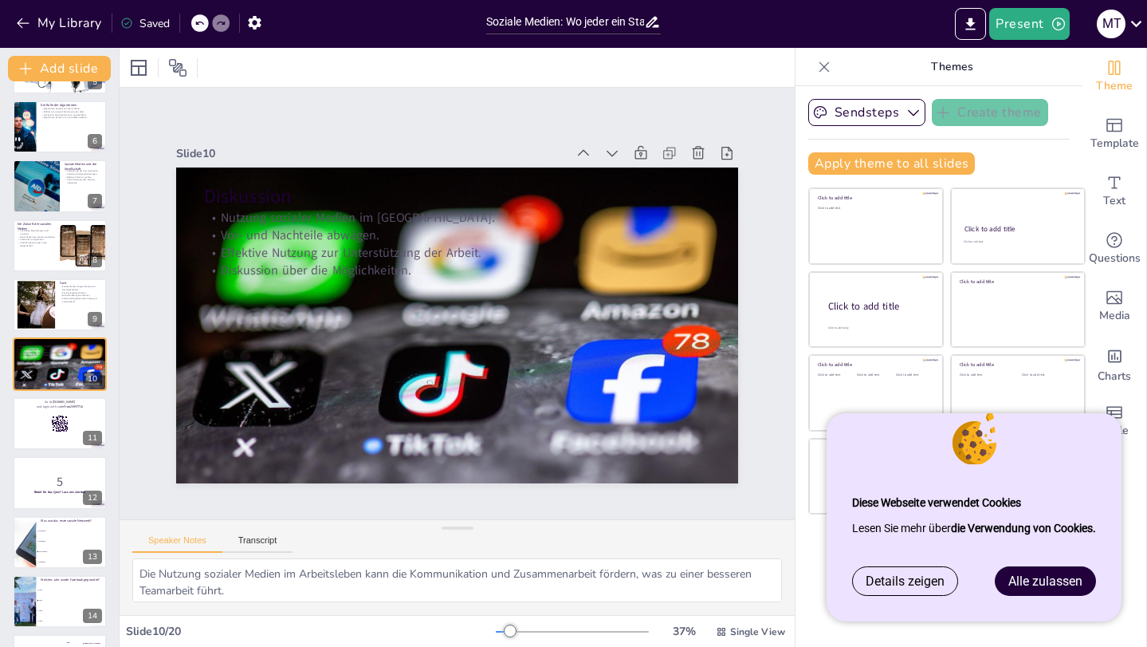
click at [1036, 578] on span "Alle zulassen" at bounding box center [1046, 580] width 74 height 15
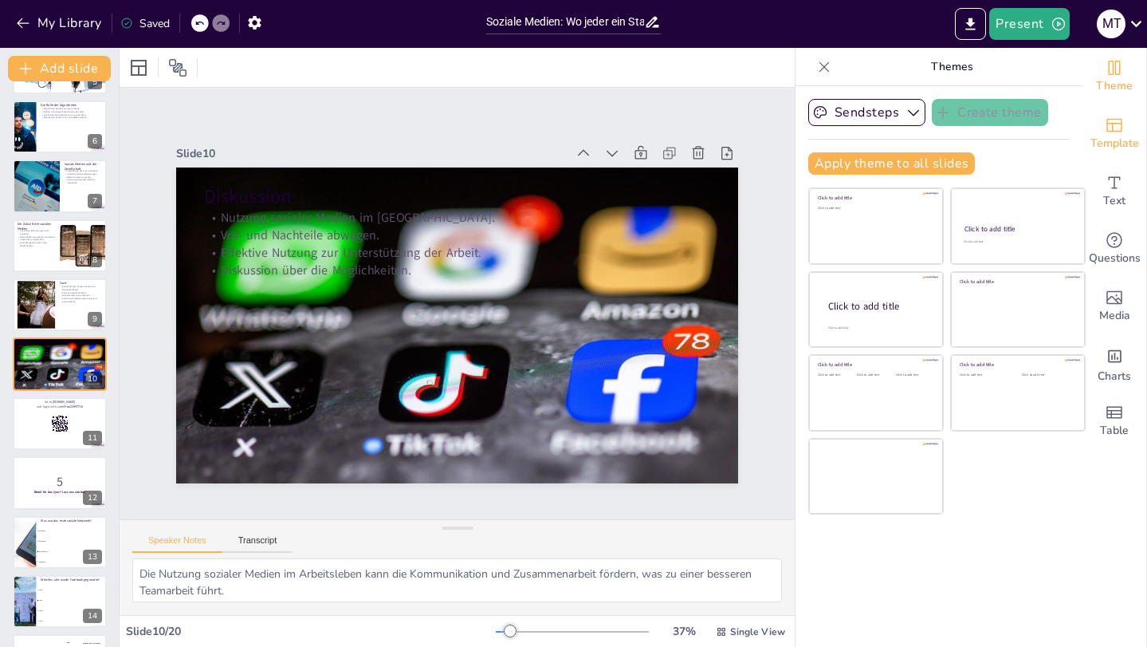
click at [1105, 136] on span "Template" at bounding box center [1115, 144] width 49 height 18
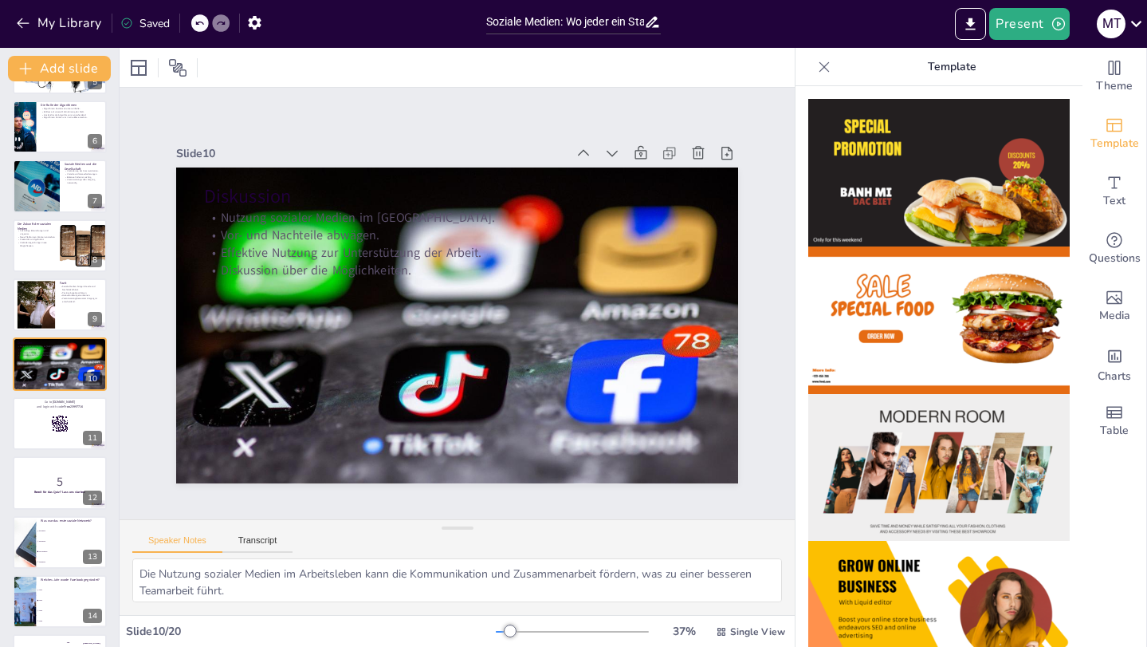
scroll to position [135, 0]
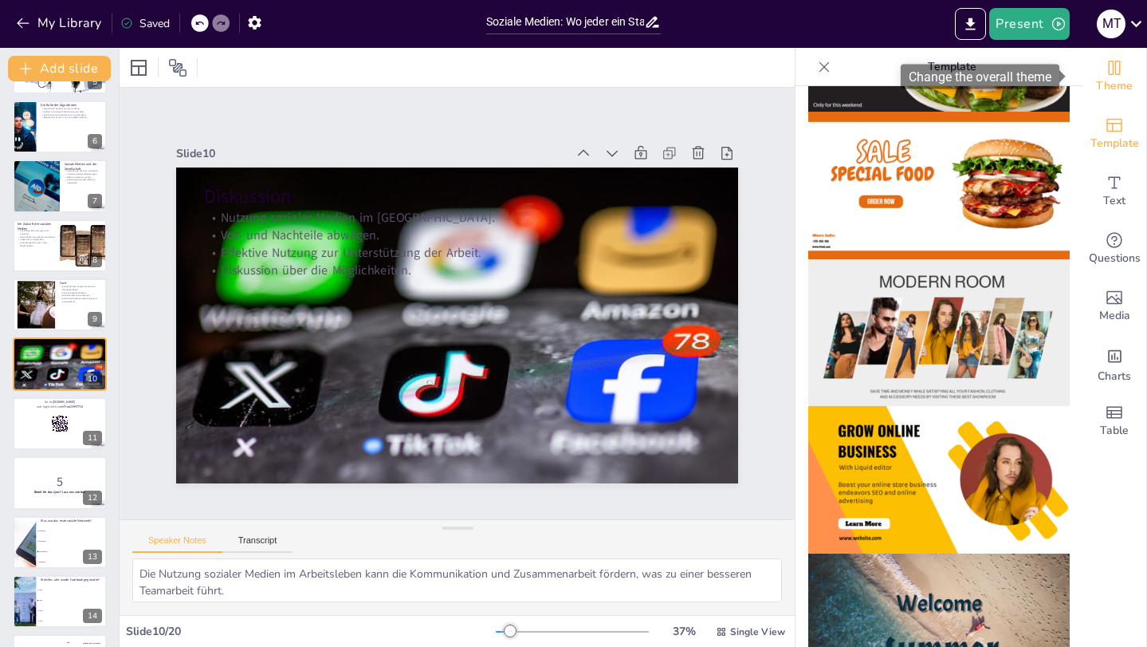
click at [1105, 67] on icon "Change the overall theme" at bounding box center [1114, 67] width 19 height 19
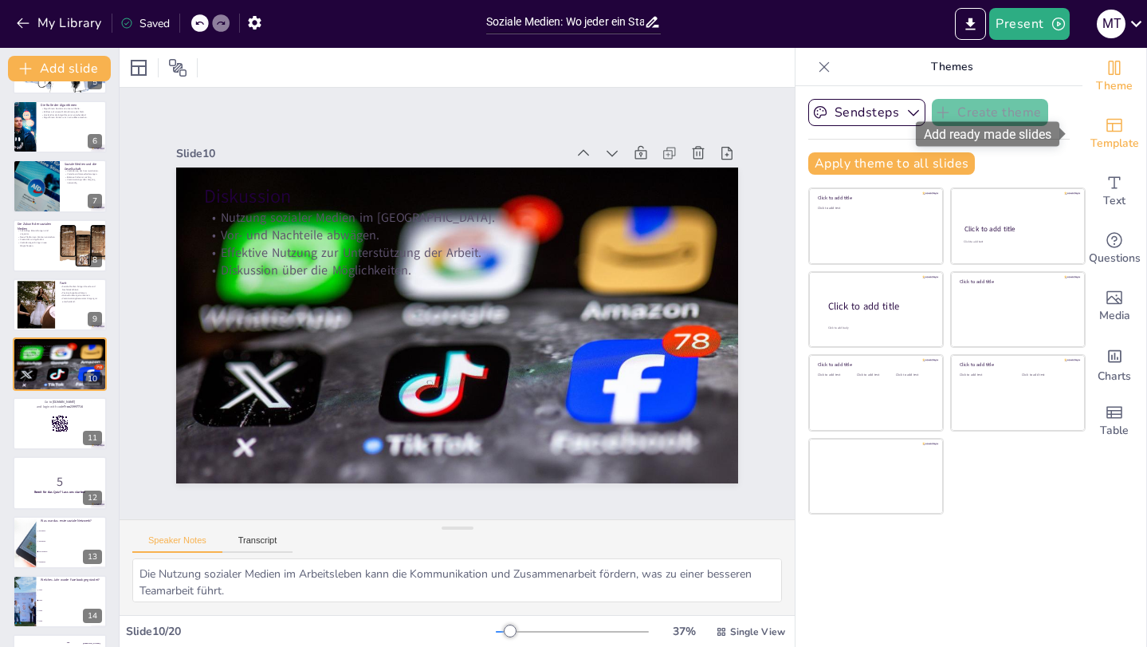
click at [1105, 127] on icon "Add ready made slides" at bounding box center [1114, 125] width 19 height 19
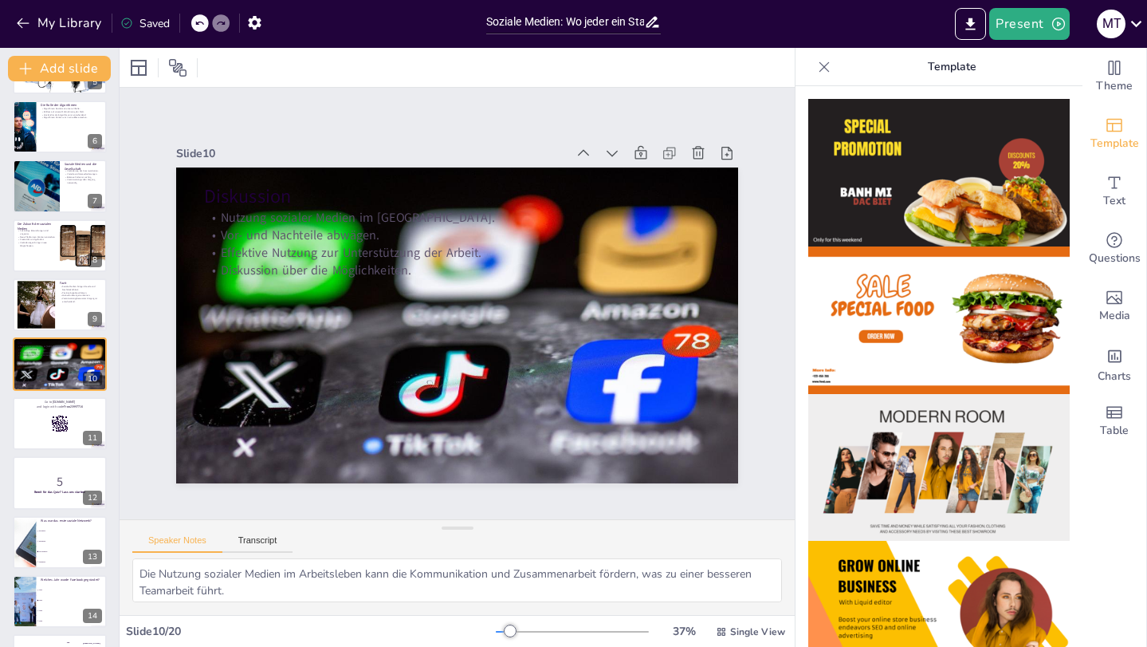
click at [966, 312] on img at bounding box center [939, 320] width 262 height 148
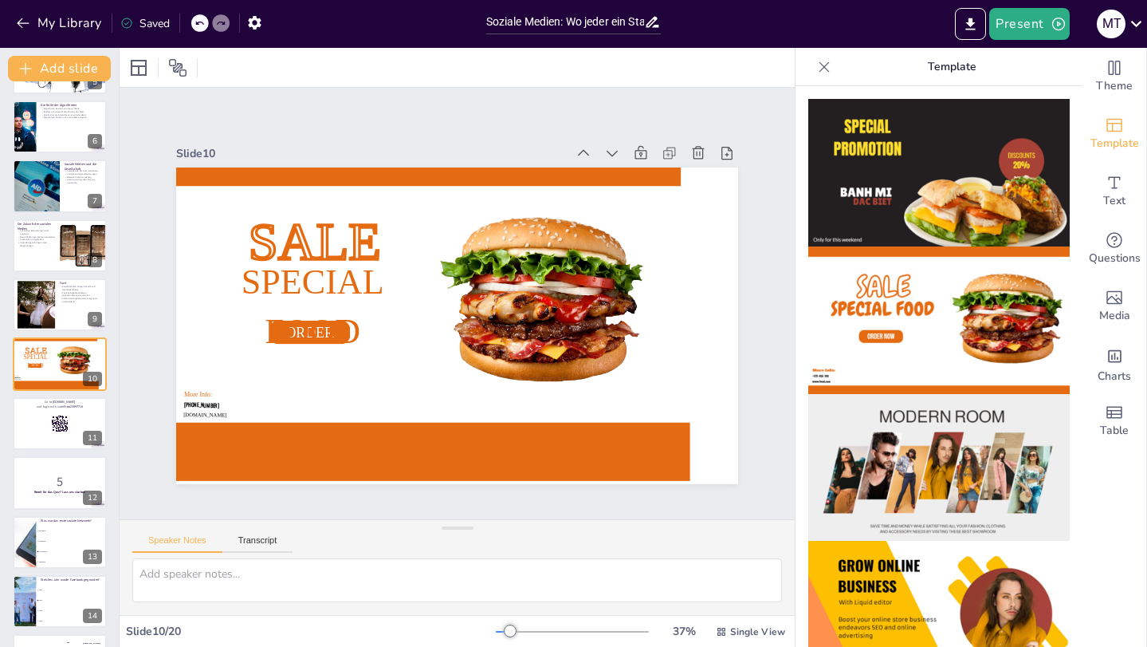
click at [200, 24] on icon at bounding box center [200, 23] width 10 height 10
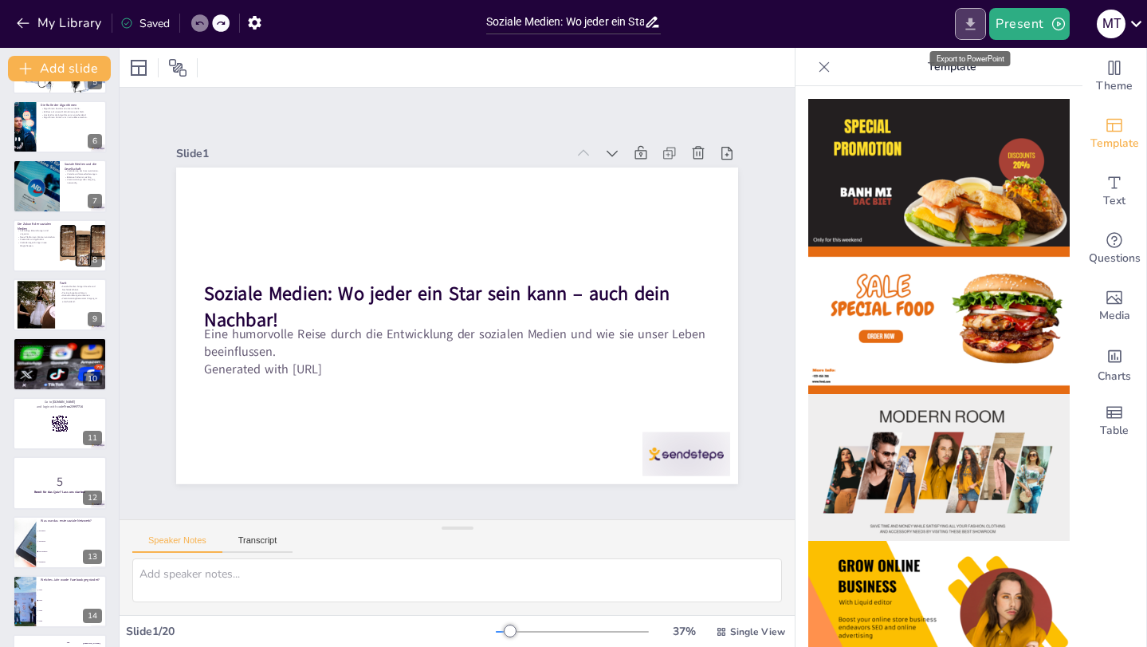
click at [984, 31] on button "Export to PowerPoint" at bounding box center [970, 24] width 31 height 32
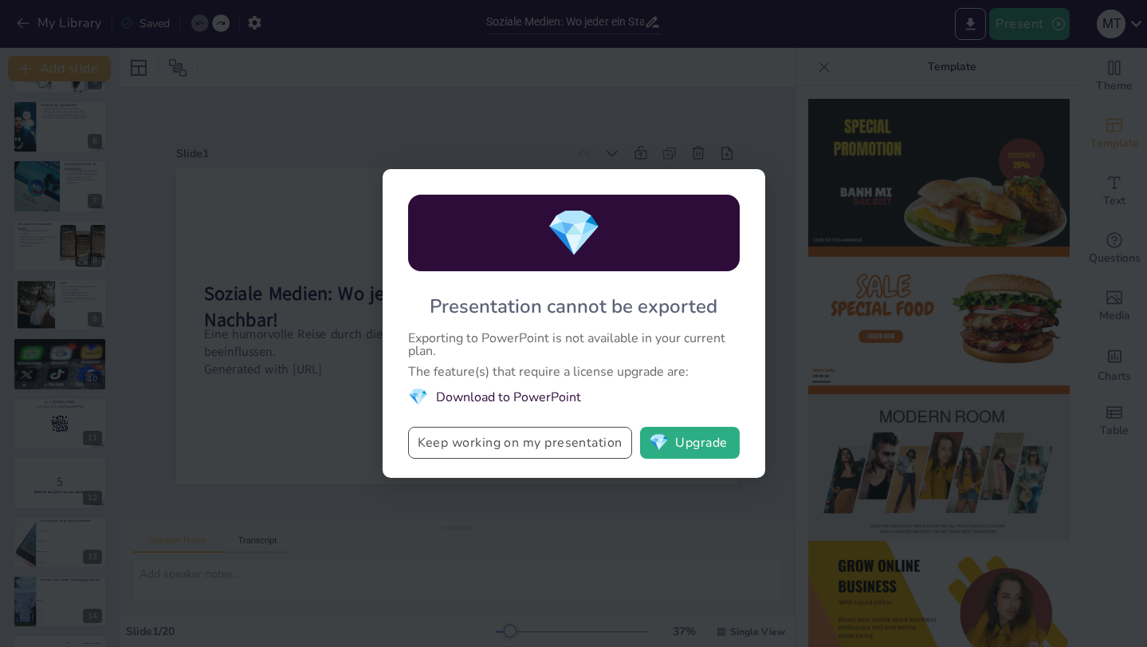
click at [572, 444] on button "Keep working on my presentation" at bounding box center [520, 443] width 224 height 32
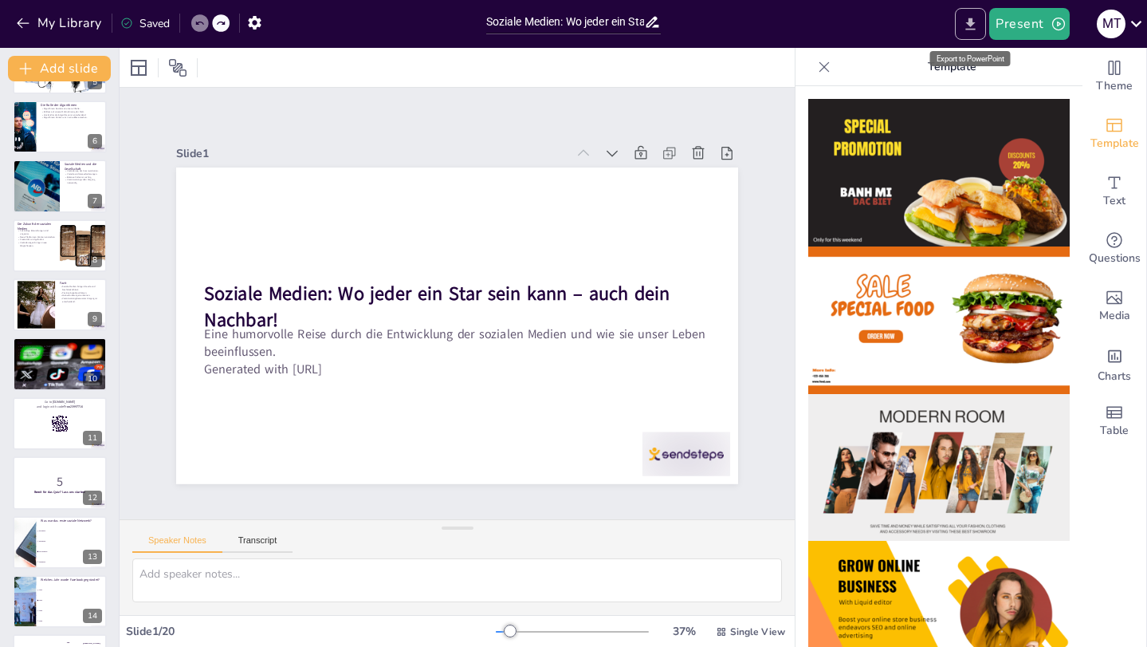
click at [974, 20] on icon "Export to PowerPoint" at bounding box center [971, 24] width 10 height 12
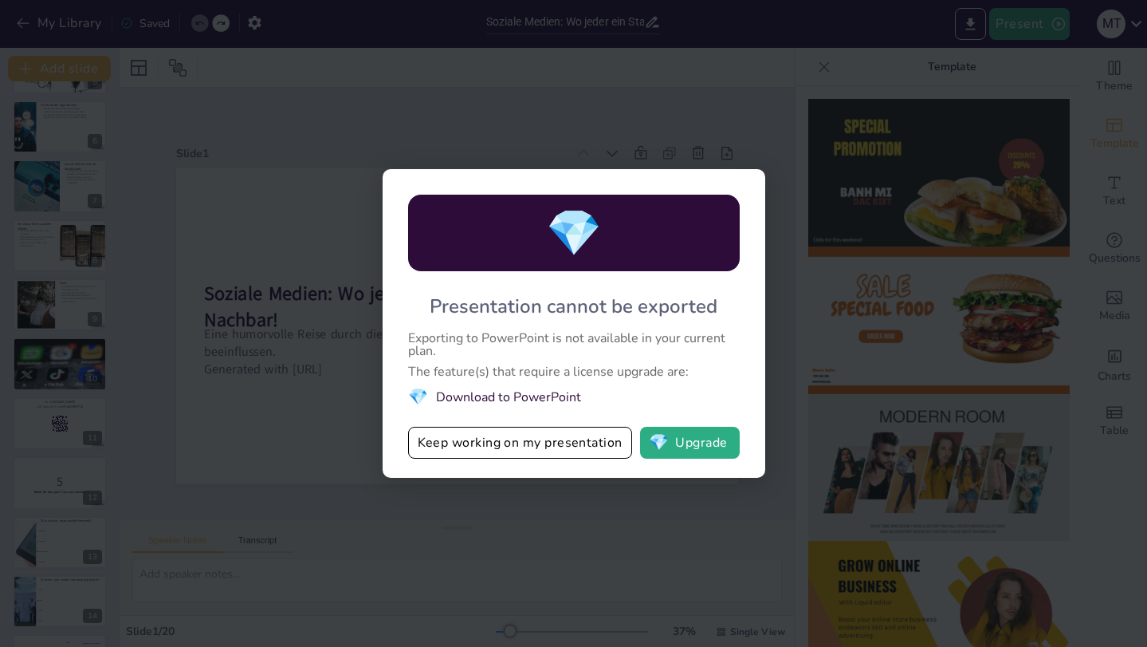
click at [551, 401] on li "💎 Download to PowerPoint" at bounding box center [574, 397] width 332 height 22
click at [726, 144] on div "💎 Presentation cannot be exported Exporting to PowerPoint is not available in y…" at bounding box center [573, 323] width 1147 height 647
click at [565, 446] on button "Keep working on my presentation" at bounding box center [520, 443] width 224 height 32
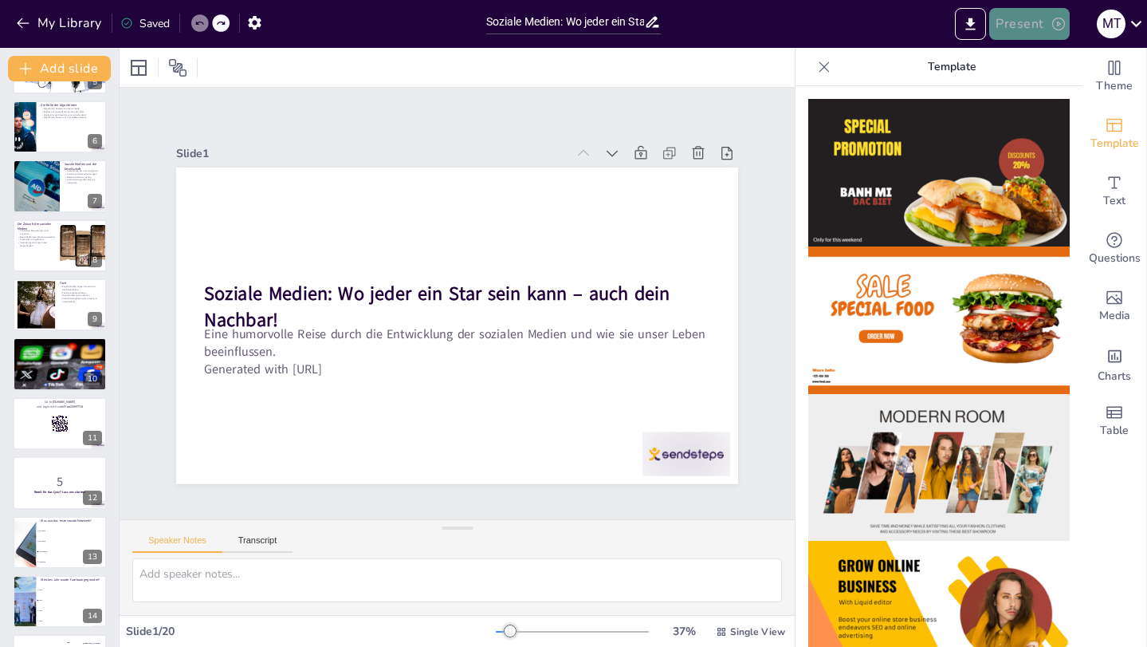
click at [1037, 23] on button "Present" at bounding box center [1029, 24] width 80 height 32
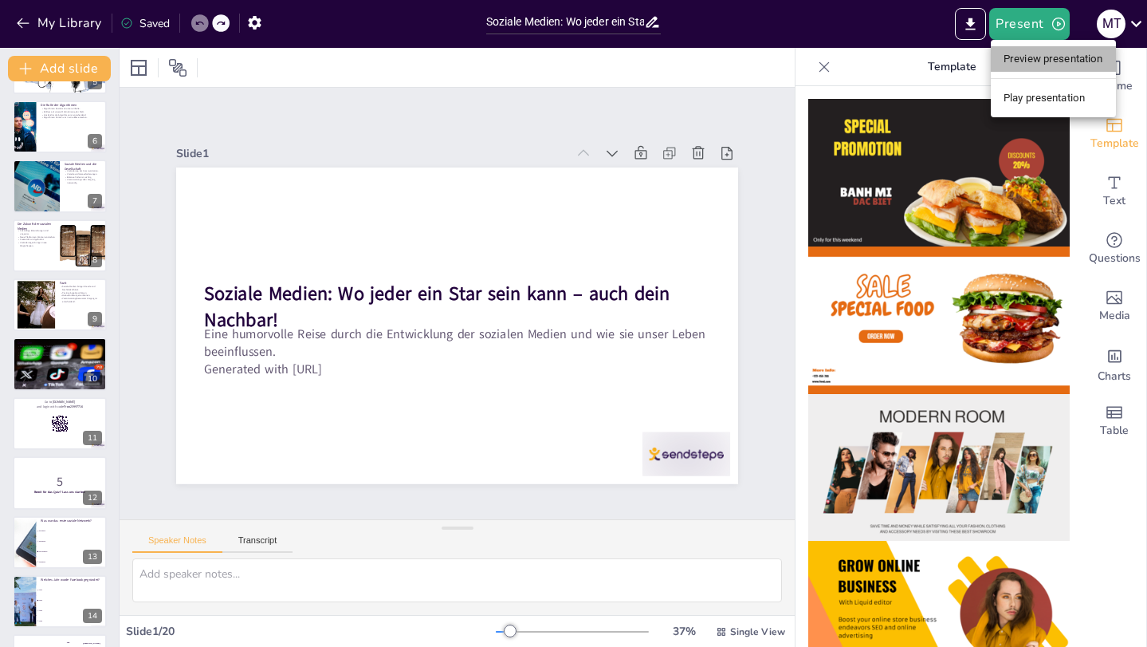
click at [1048, 57] on li "Preview presentation" at bounding box center [1053, 59] width 125 height 26
